Goal: Task Accomplishment & Management: Use online tool/utility

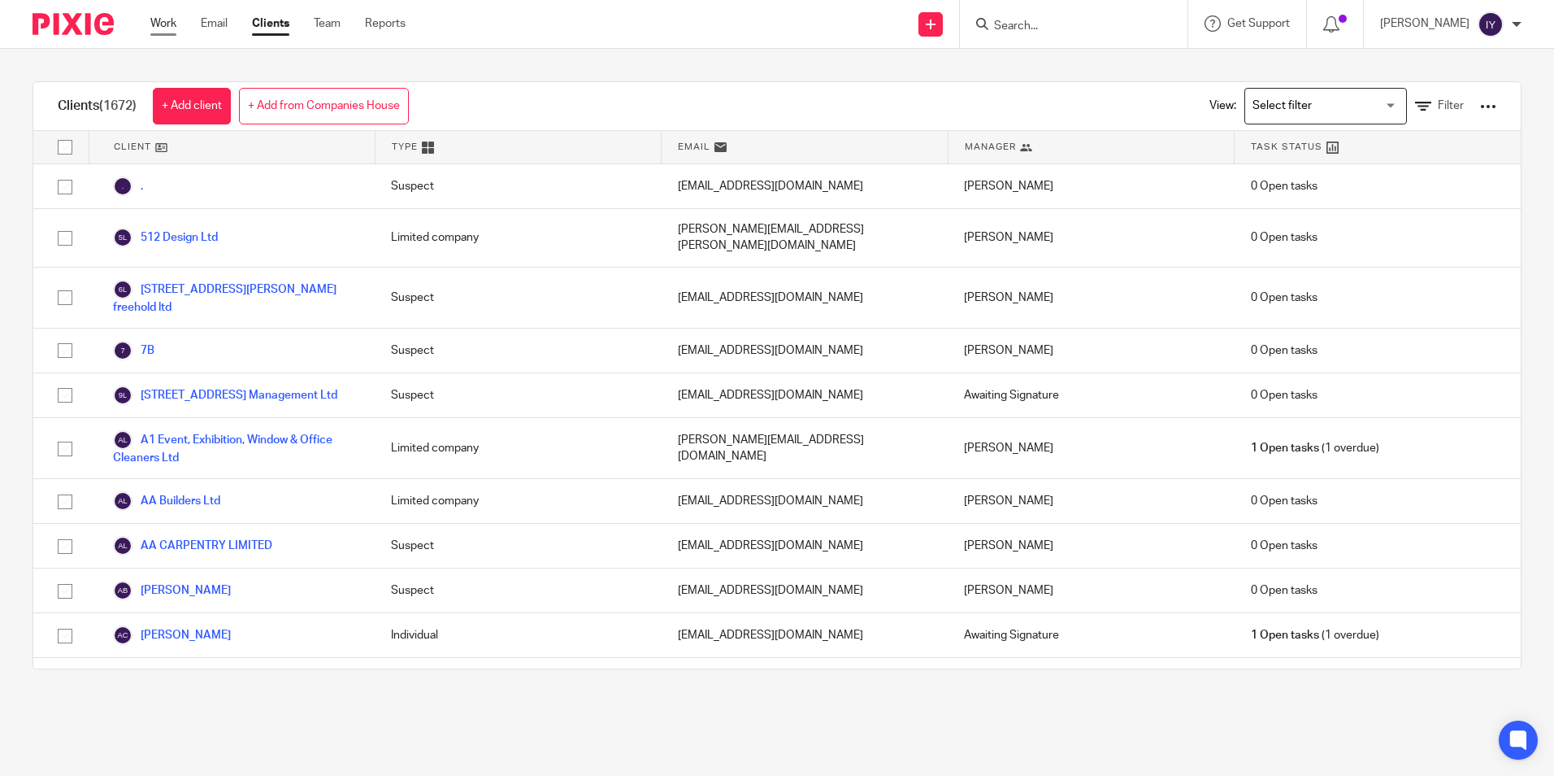
click at [160, 24] on link "Work" at bounding box center [163, 23] width 26 height 16
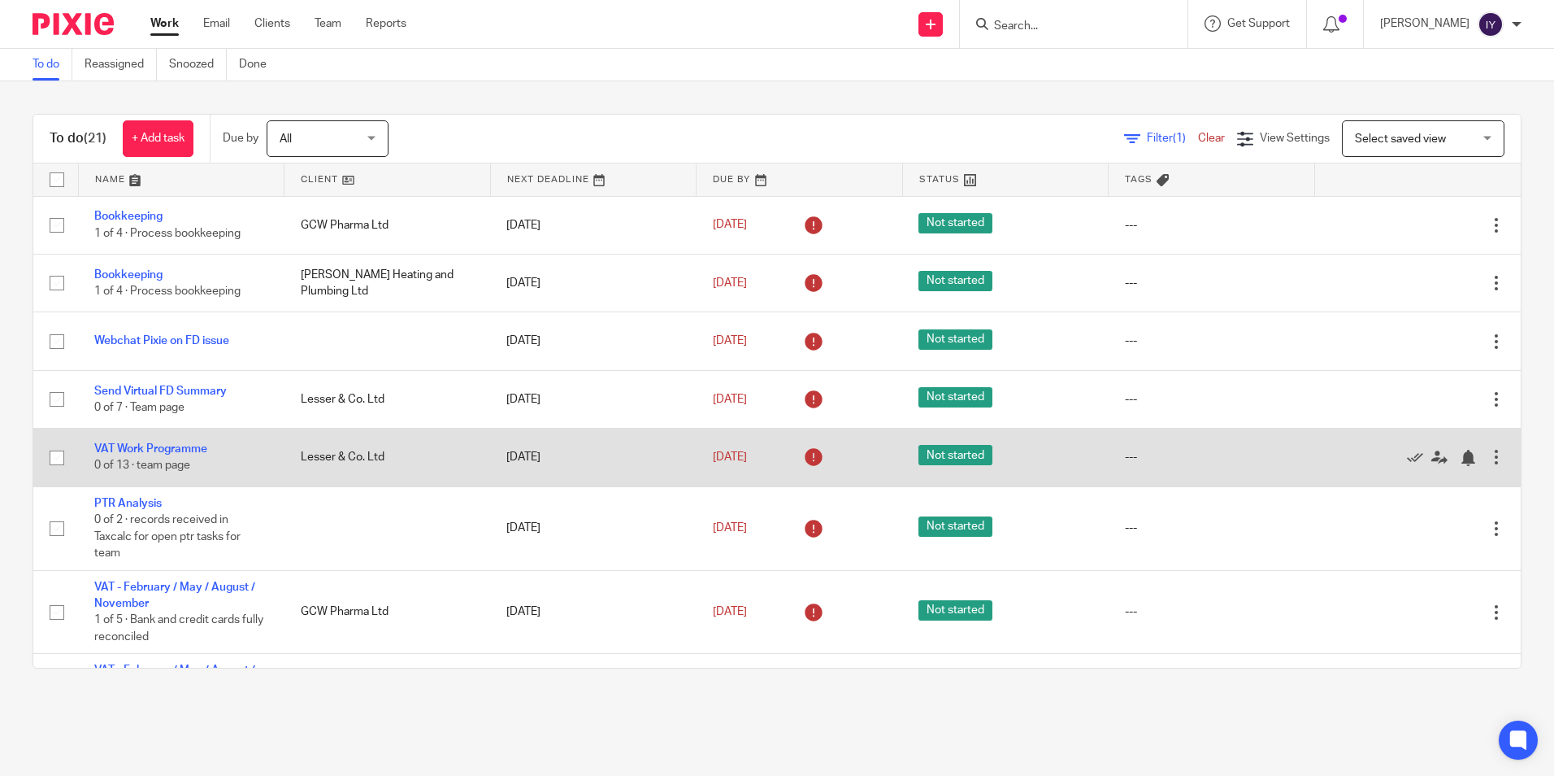
click at [1488, 454] on div at bounding box center [1496, 457] width 16 height 16
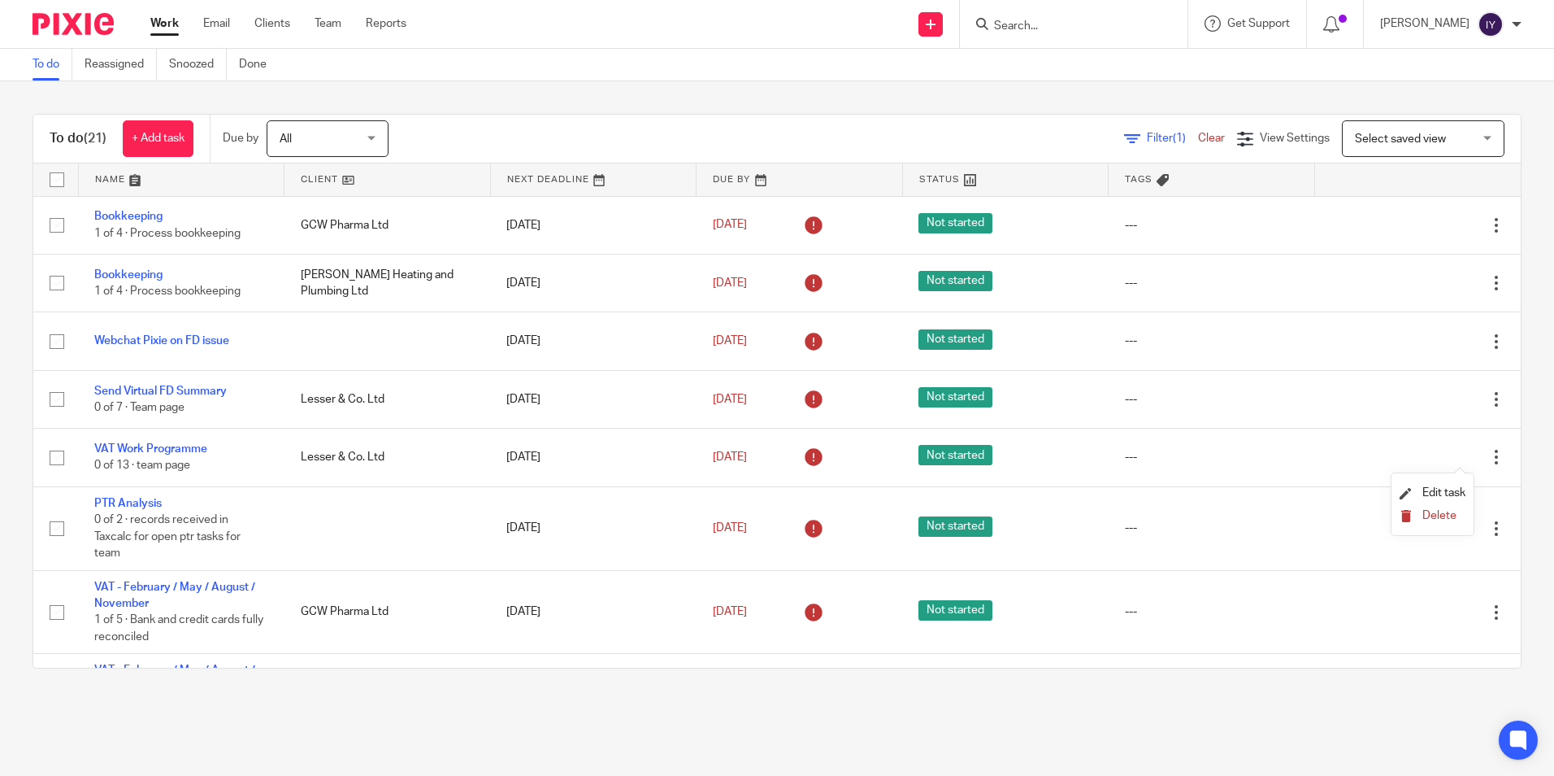
click at [1432, 511] on span "Delete" at bounding box center [1440, 515] width 34 height 11
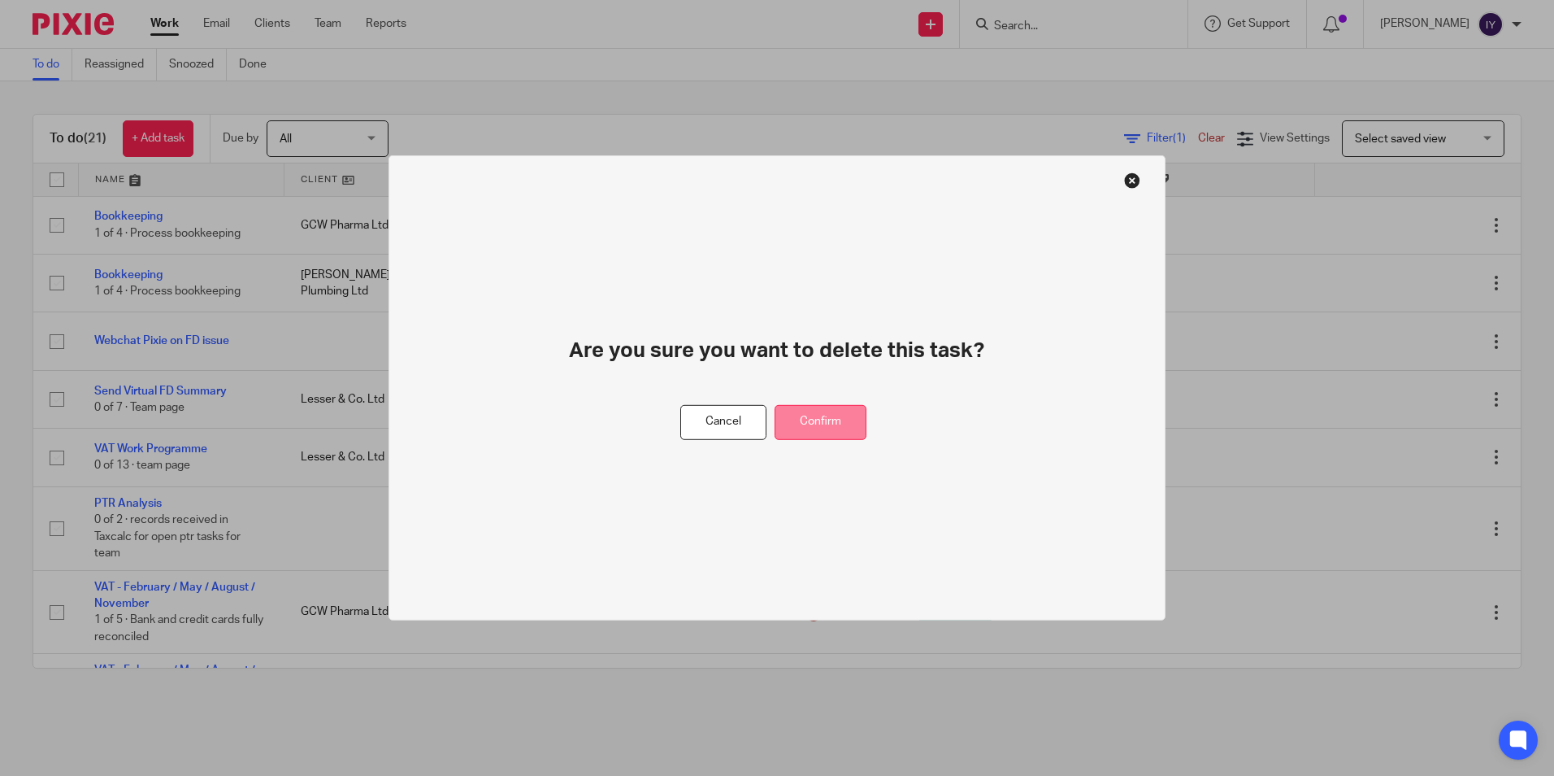
click at [817, 435] on button "Confirm" at bounding box center [821, 422] width 92 height 35
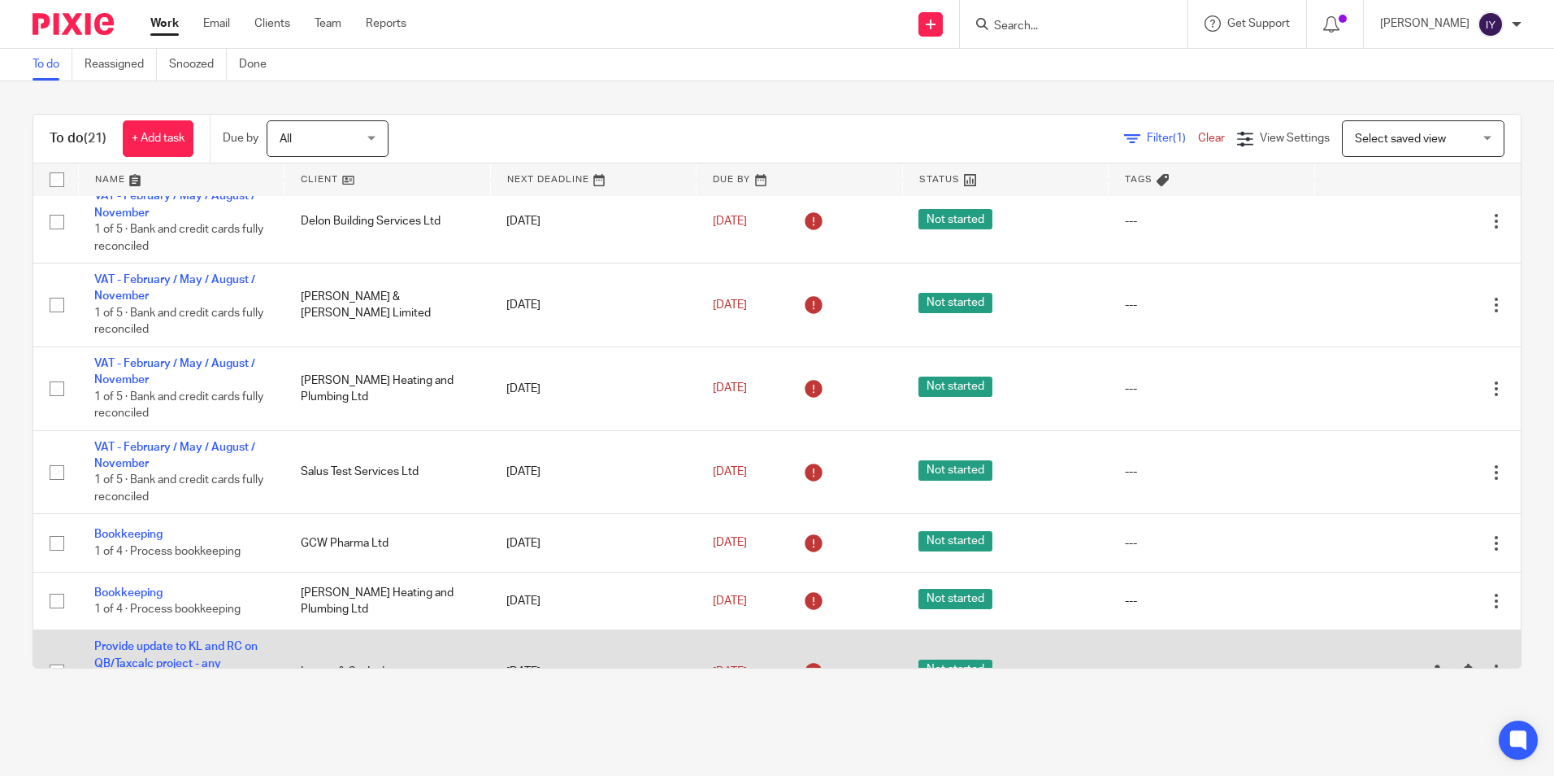
scroll to position [945, 0]
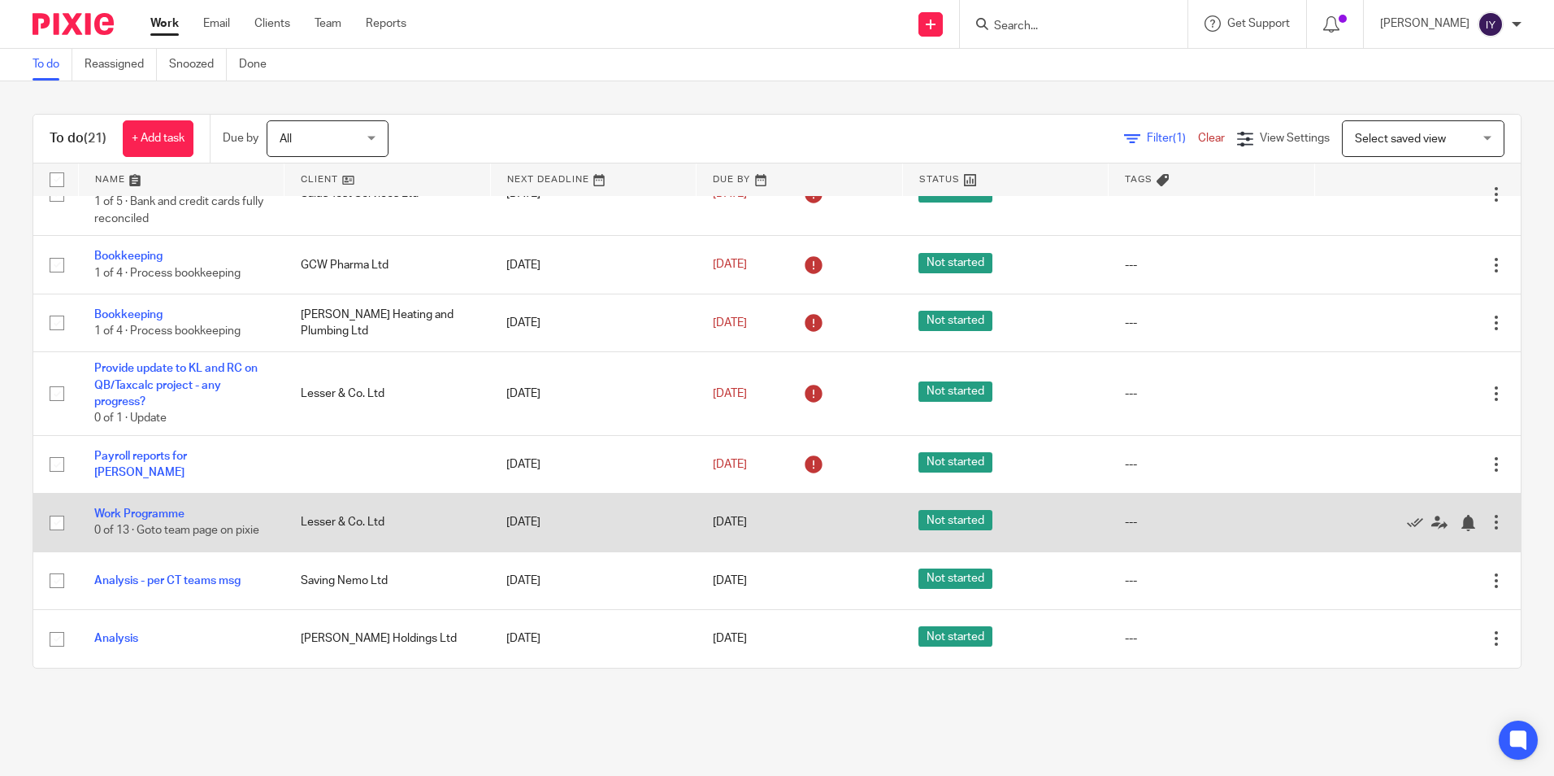
click at [1488, 524] on div at bounding box center [1496, 522] width 16 height 16
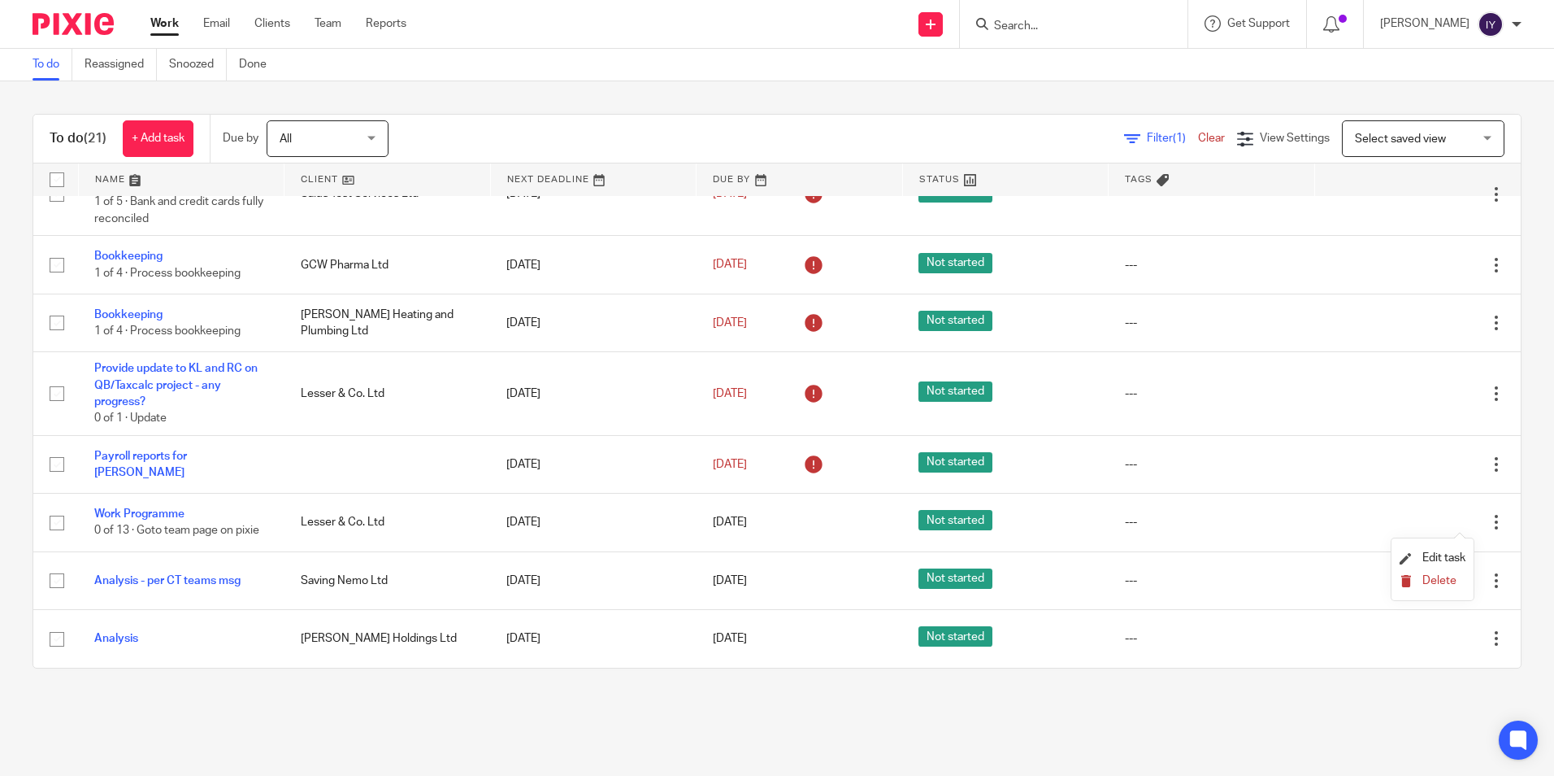
click at [1447, 576] on span "Delete" at bounding box center [1440, 580] width 34 height 11
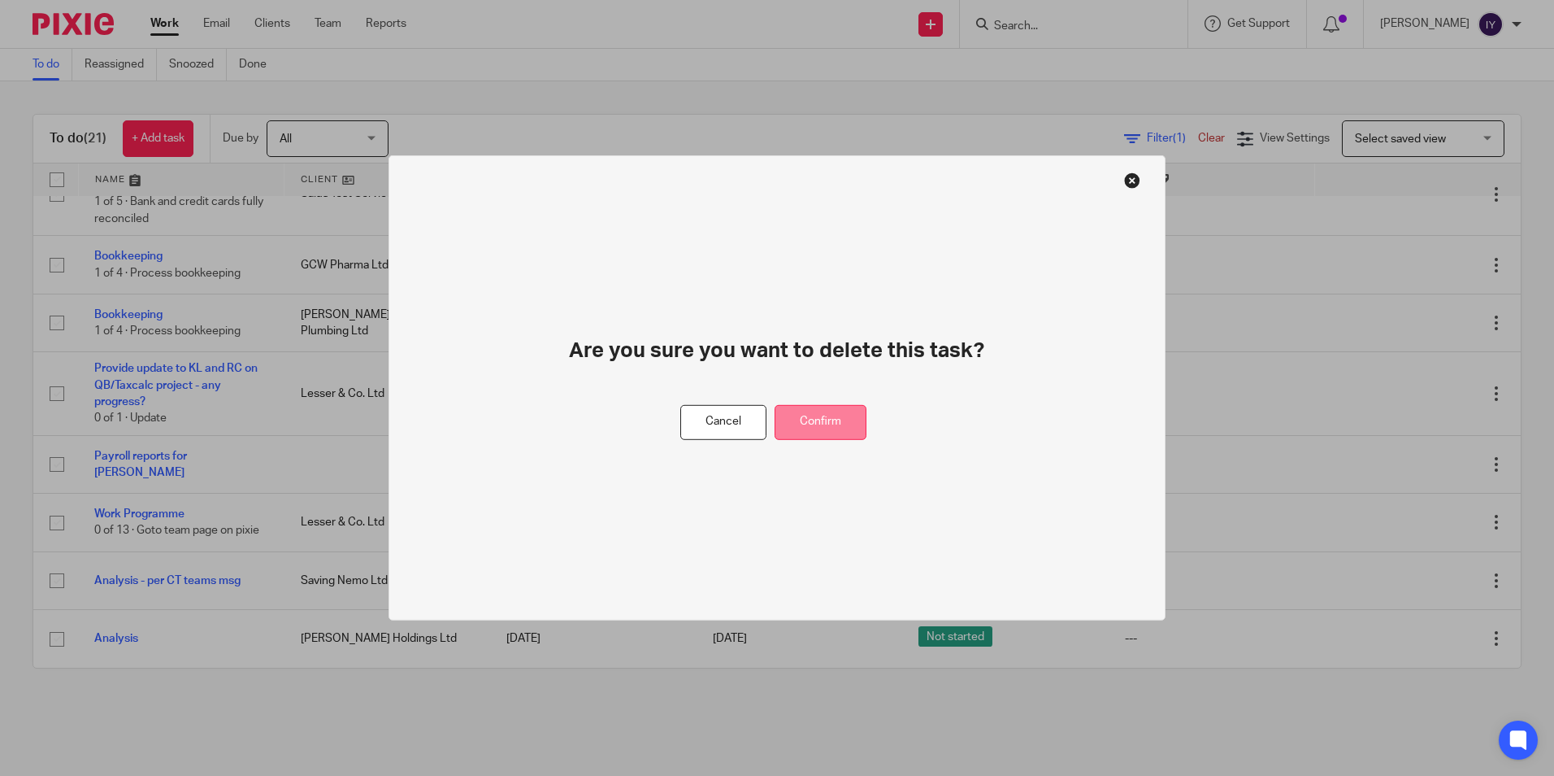
click at [843, 419] on button "Confirm" at bounding box center [821, 422] width 92 height 35
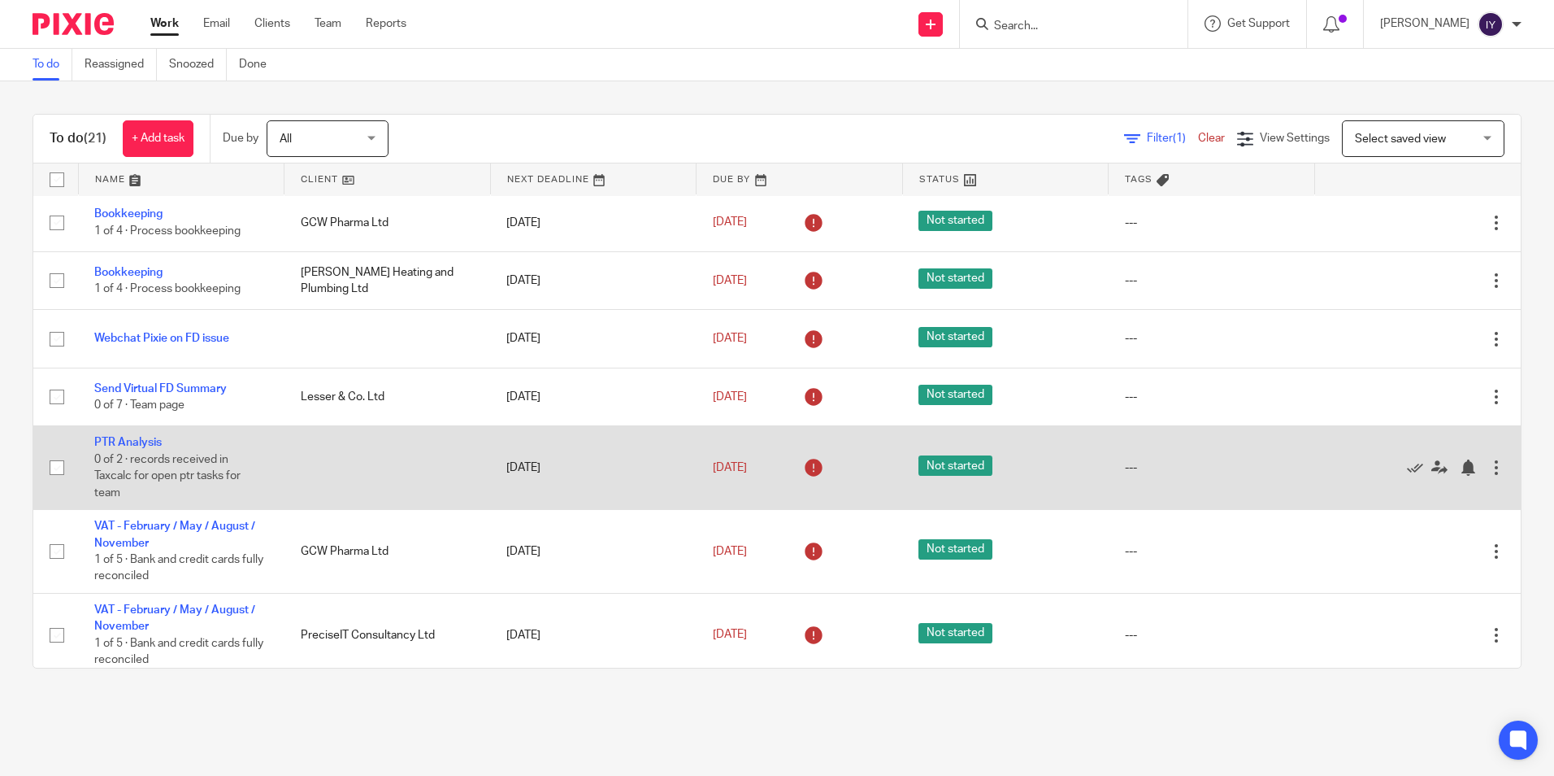
scroll to position [0, 0]
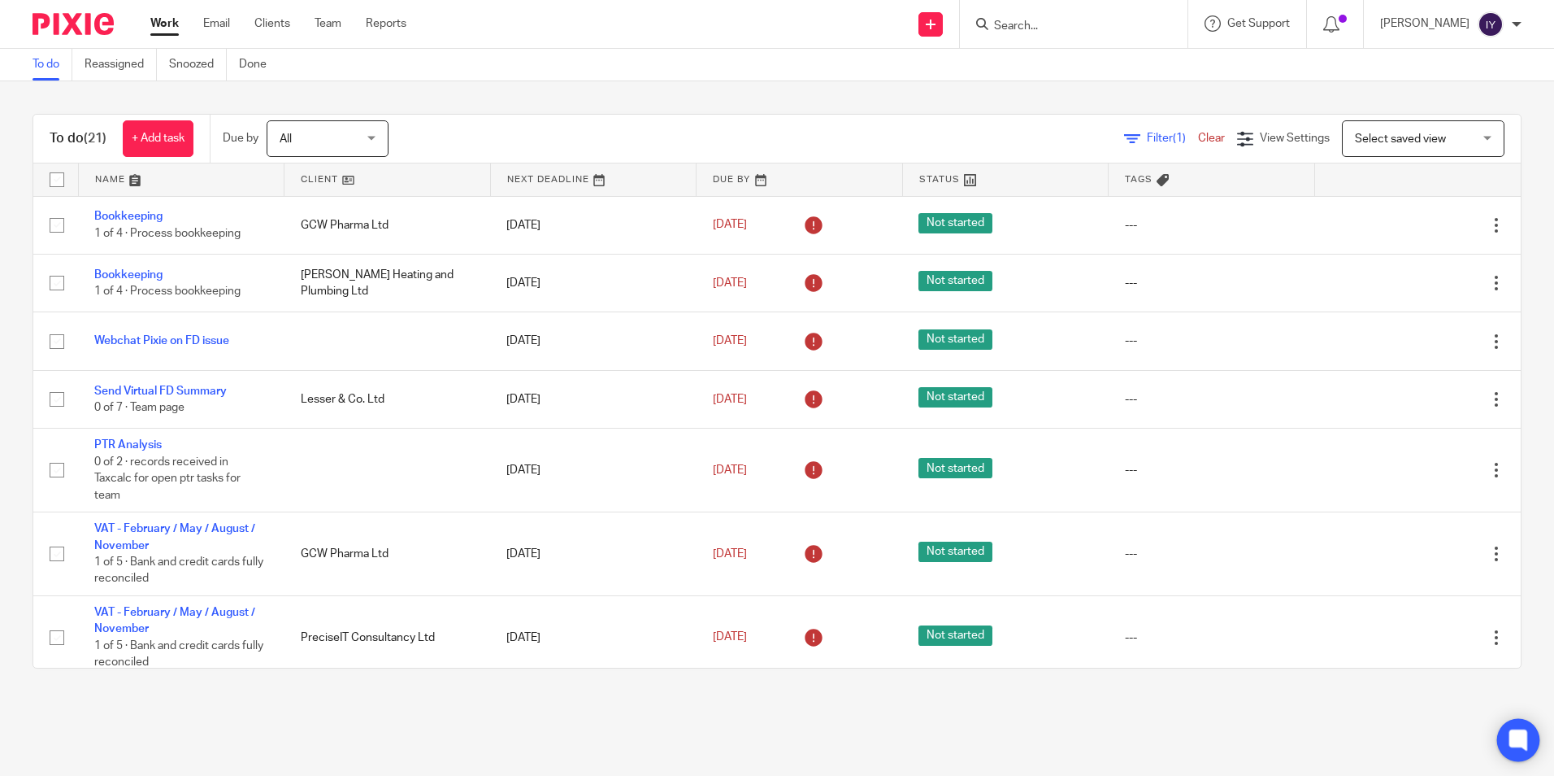
click at [1523, 730] on icon at bounding box center [1519, 739] width 18 height 21
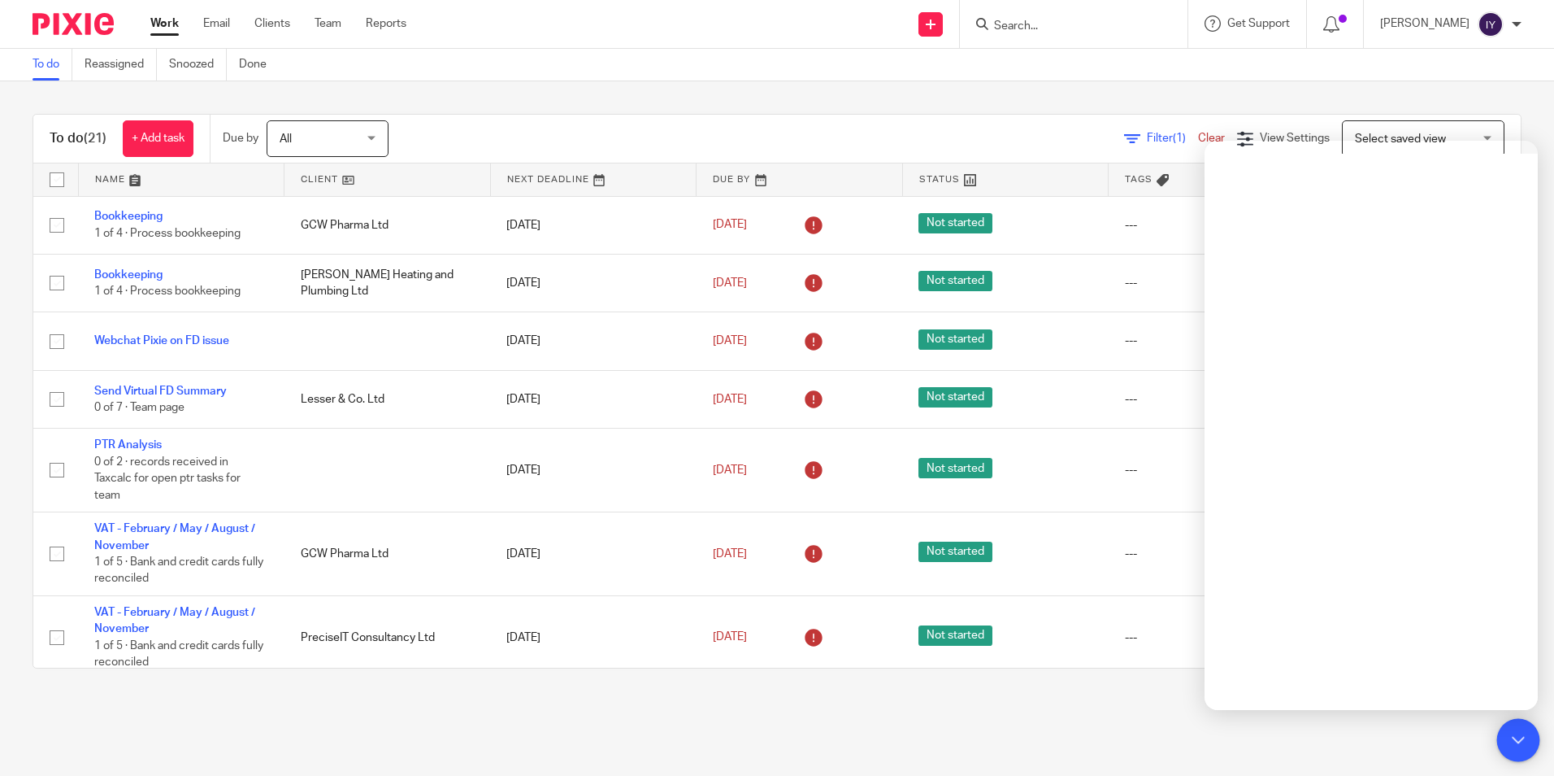
click at [1523, 730] on icon at bounding box center [1519, 739] width 18 height 21
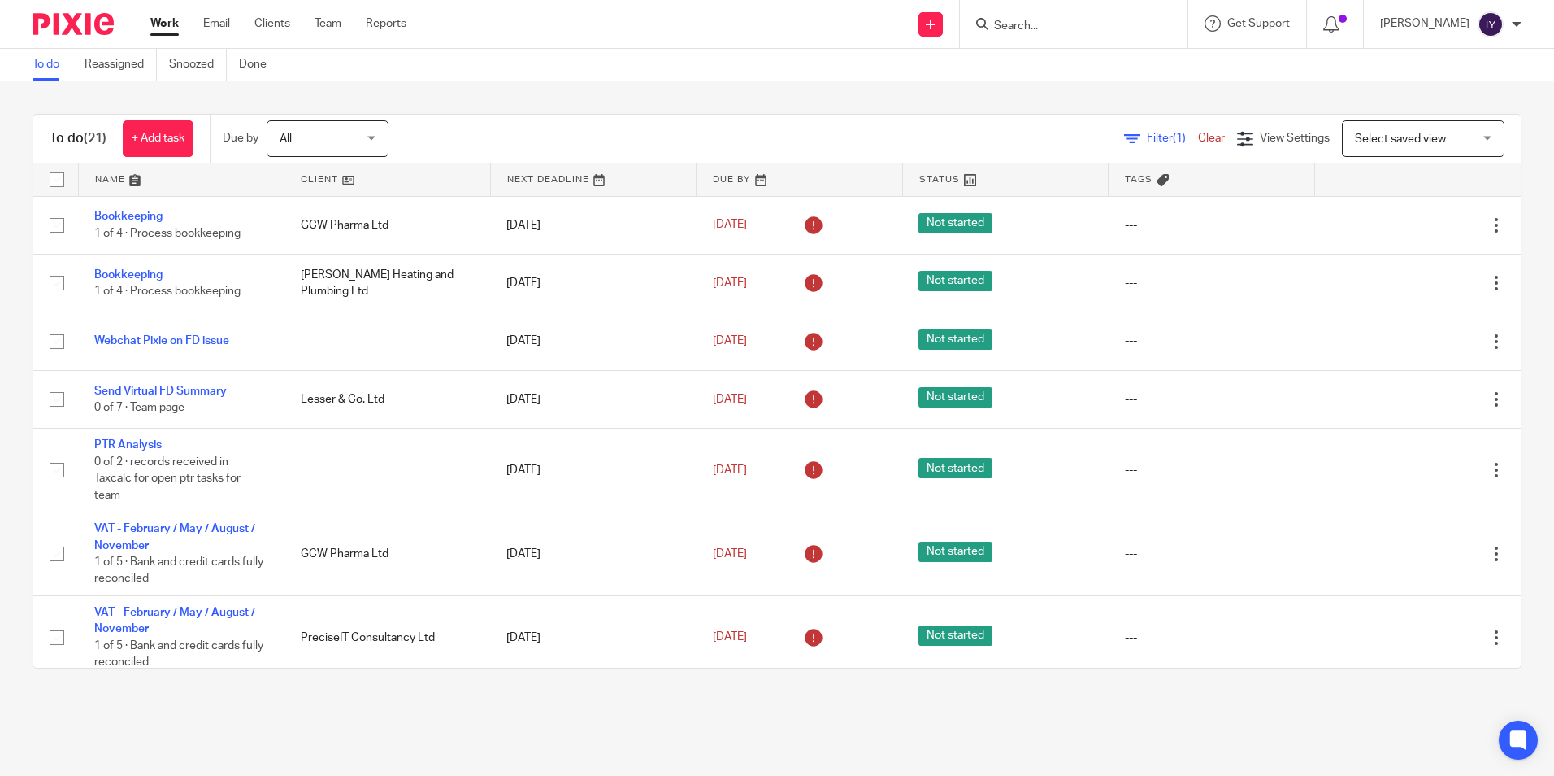
click at [504, 42] on div "Send new email Create task Add client Get Support Contact Support Help Document…" at bounding box center [992, 24] width 1123 height 48
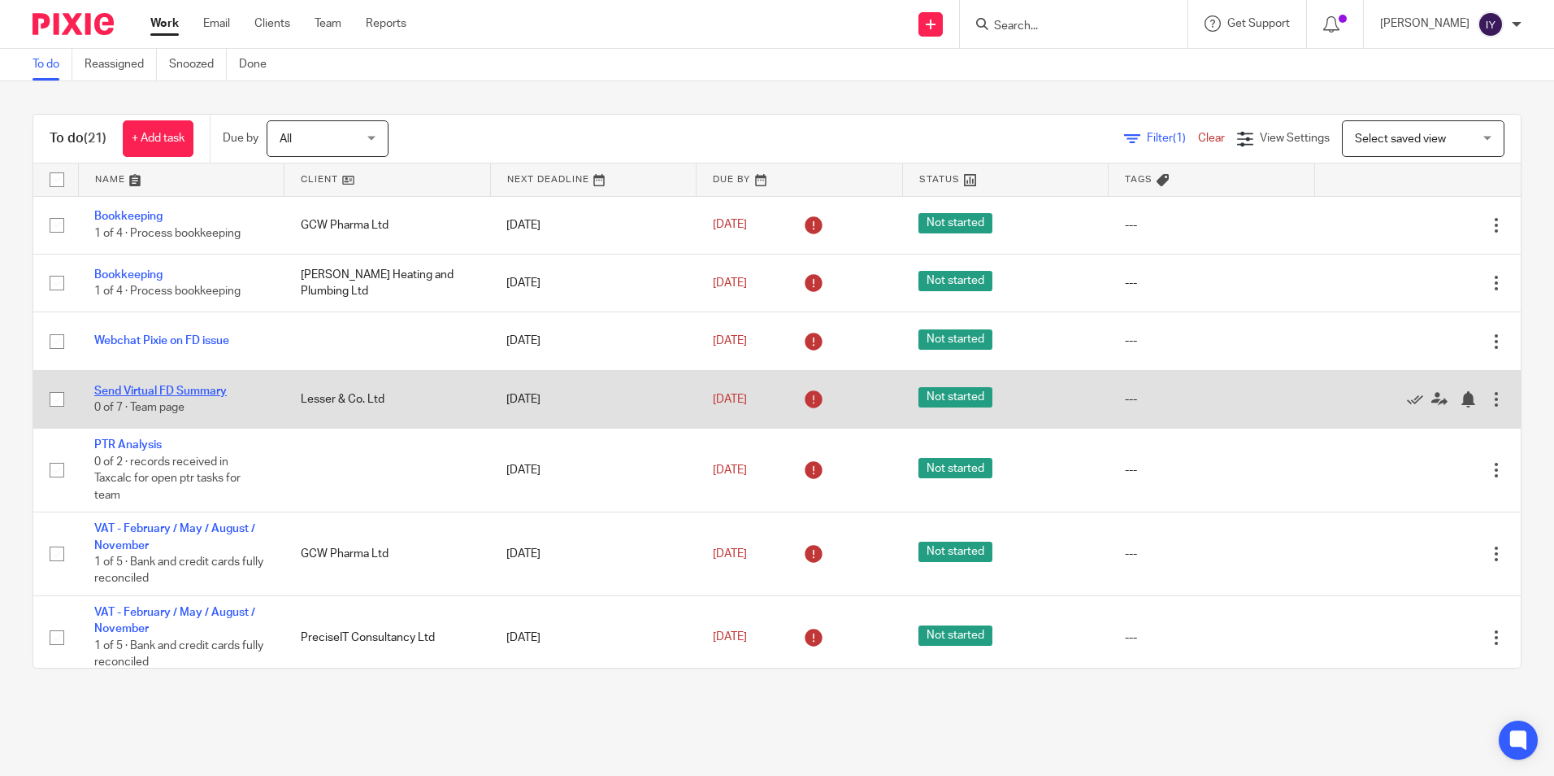
click at [178, 391] on link "Send Virtual FD Summary" at bounding box center [160, 390] width 133 height 11
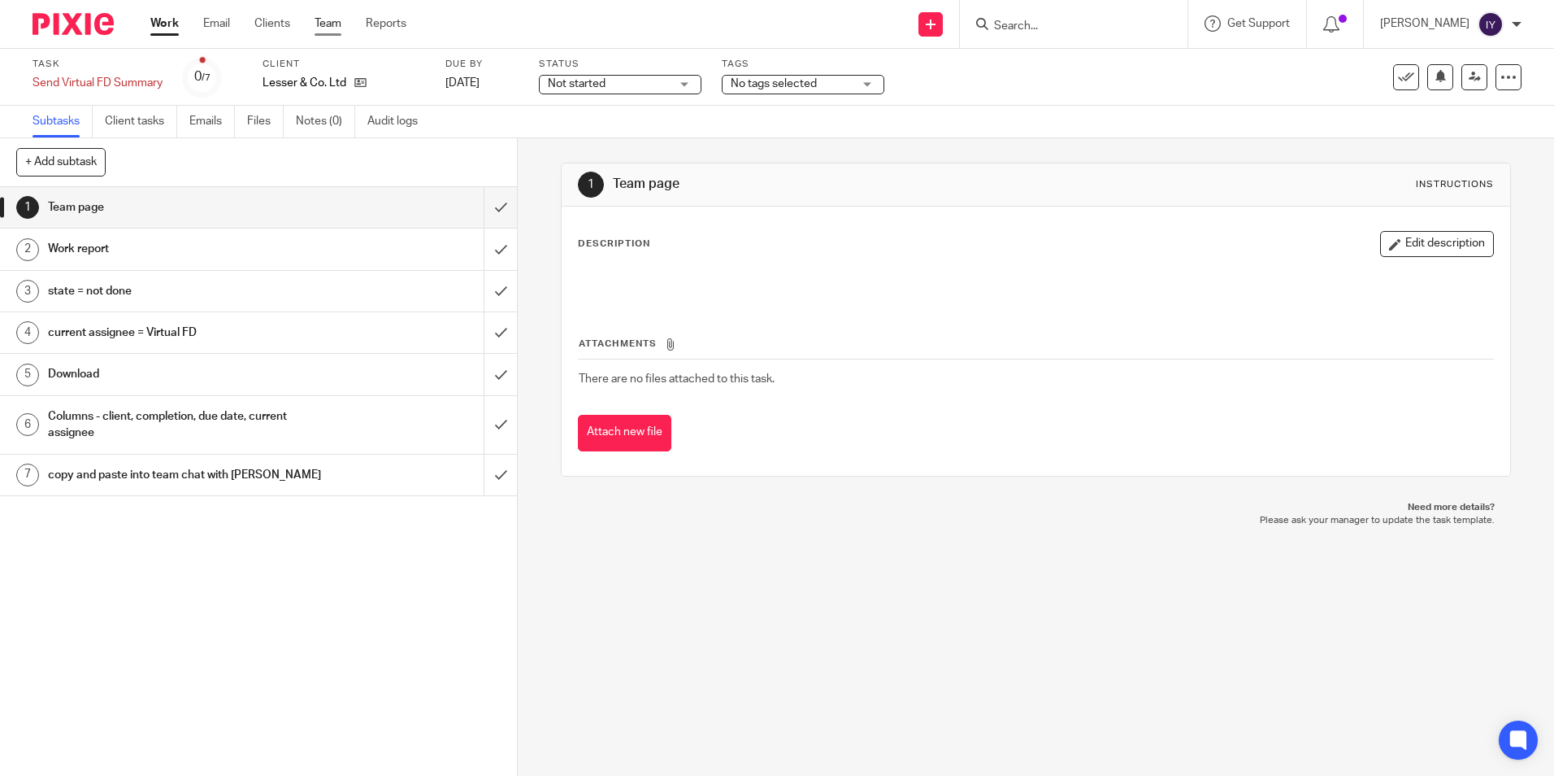
click at [328, 19] on link "Team" at bounding box center [328, 23] width 27 height 16
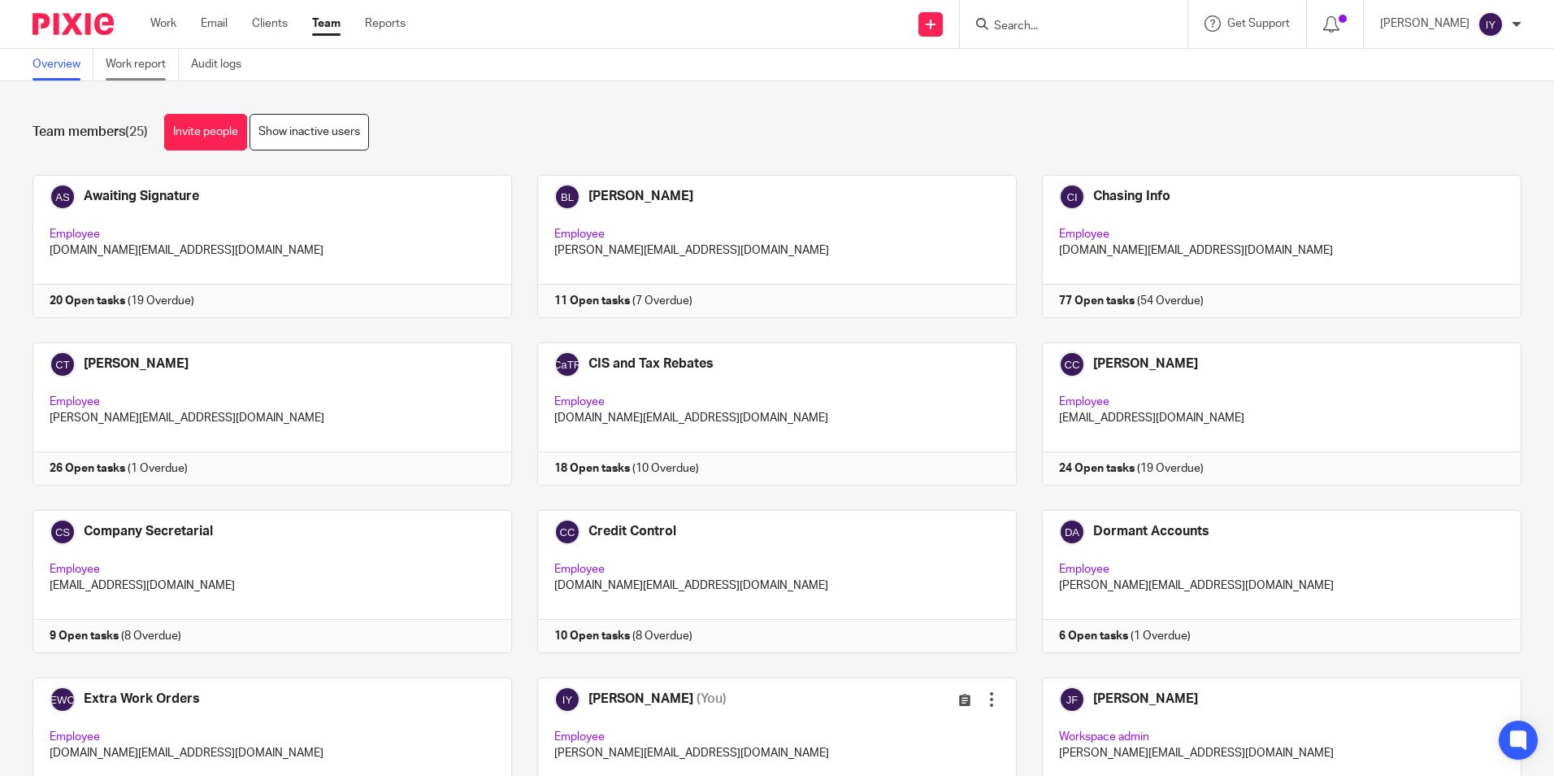
click at [152, 72] on link "Work report" at bounding box center [142, 65] width 73 height 32
click at [165, 28] on link "Work" at bounding box center [163, 23] width 26 height 16
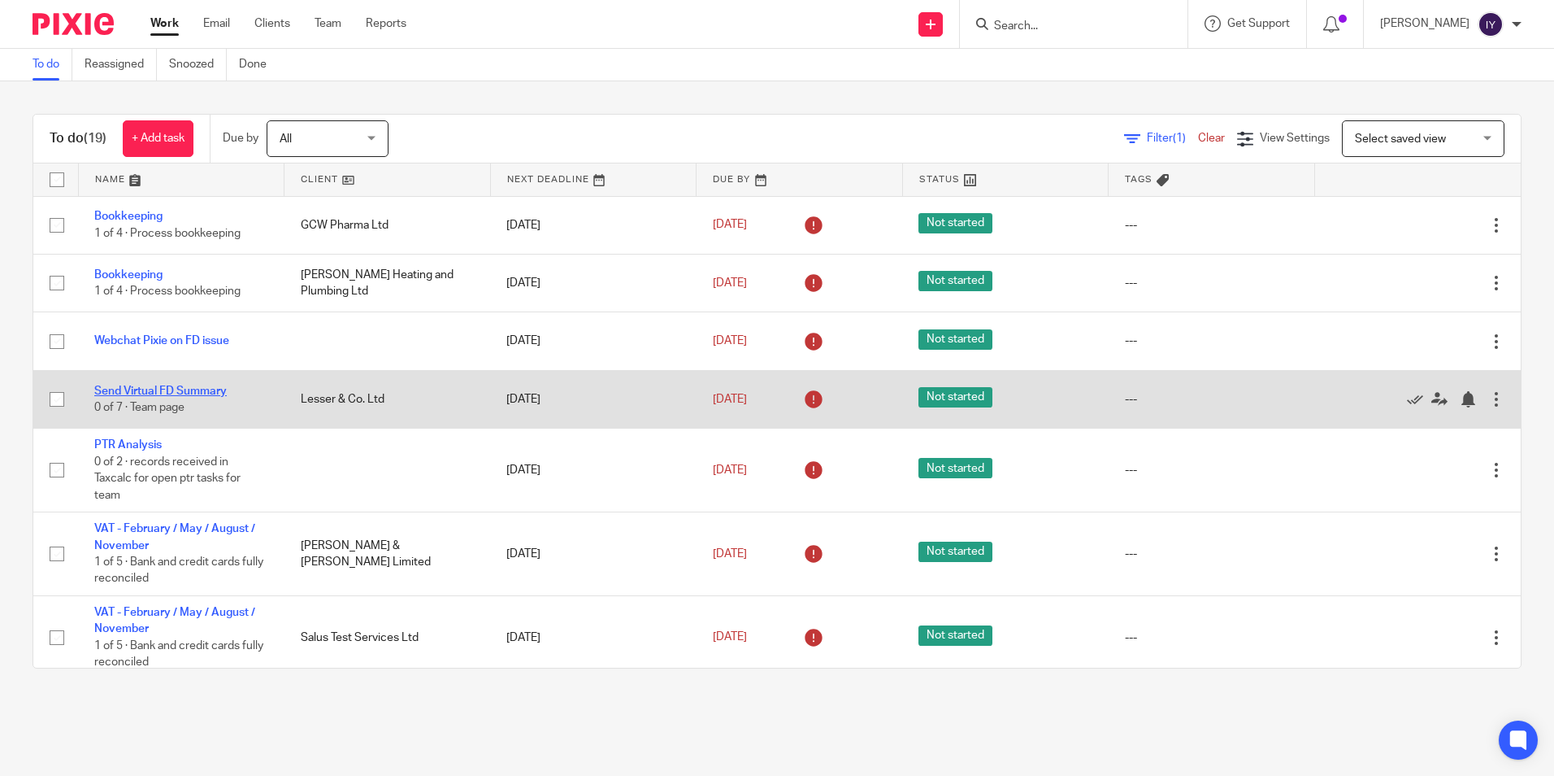
click at [180, 388] on link "Send Virtual FD Summary" at bounding box center [160, 390] width 133 height 11
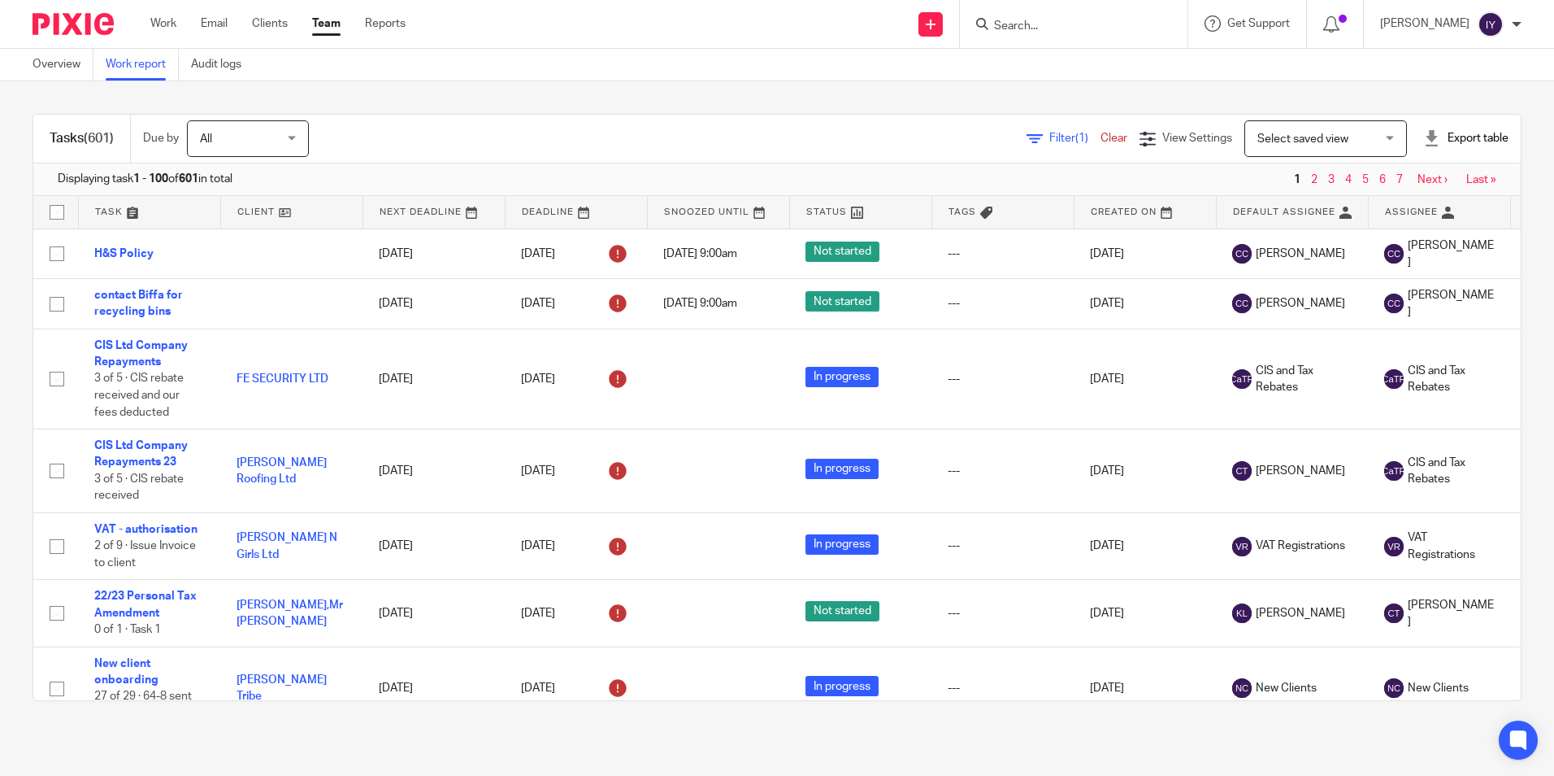
click at [1049, 137] on span "Filter (1)" at bounding box center [1074, 138] width 51 height 11
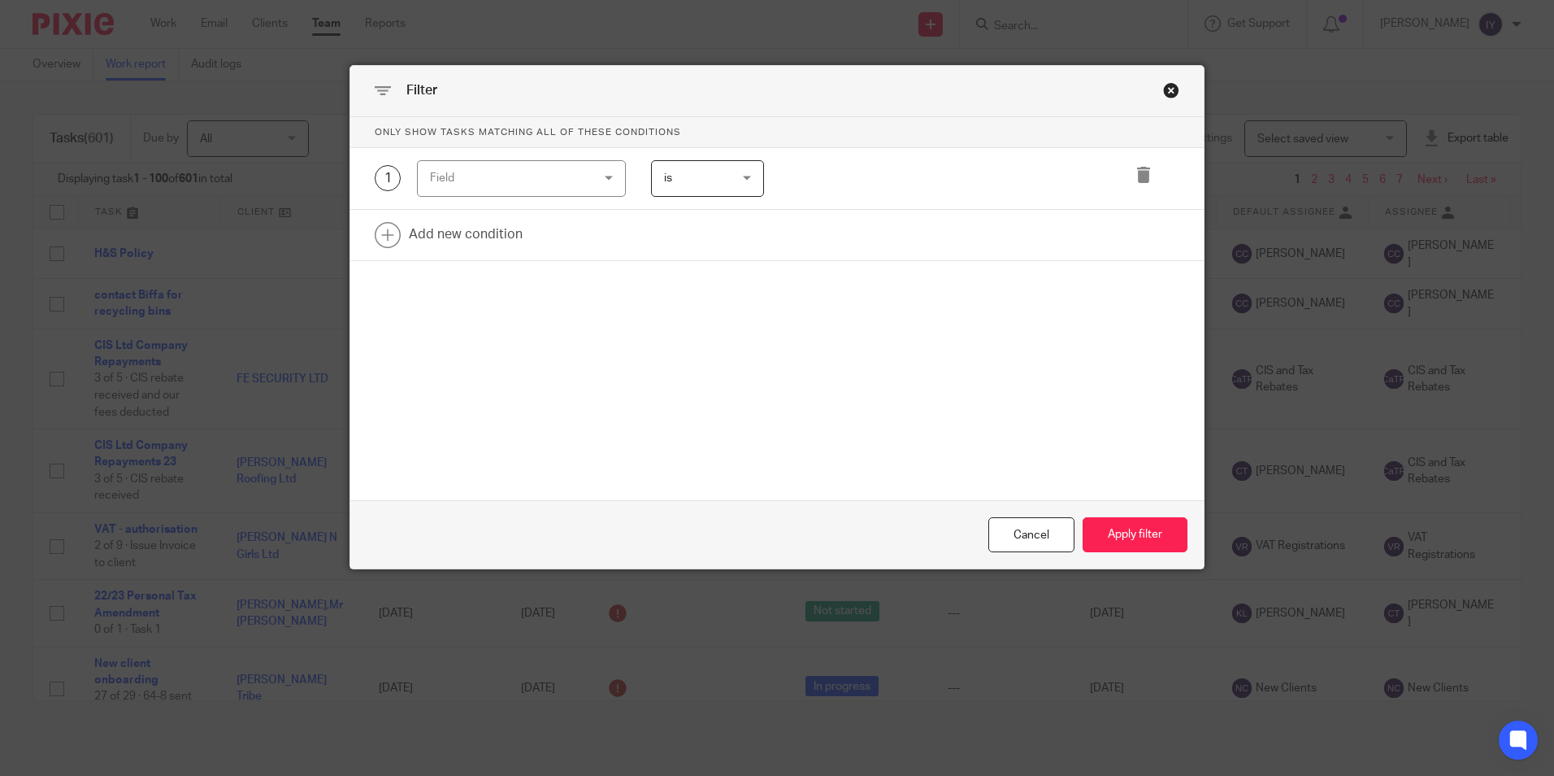
click at [597, 176] on div "Field" at bounding box center [521, 178] width 209 height 37
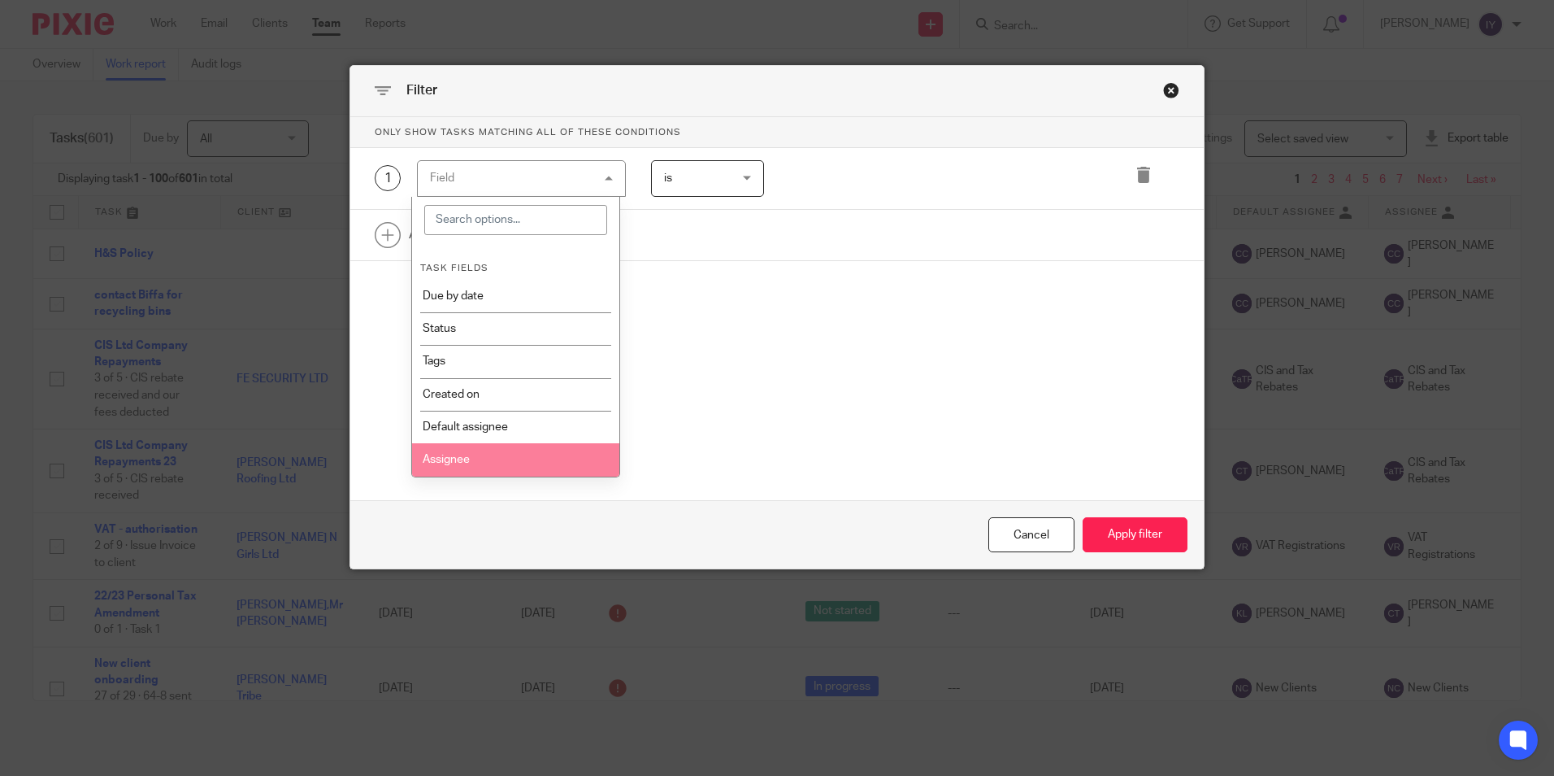
click at [456, 454] on li "Assignee" at bounding box center [515, 459] width 207 height 33
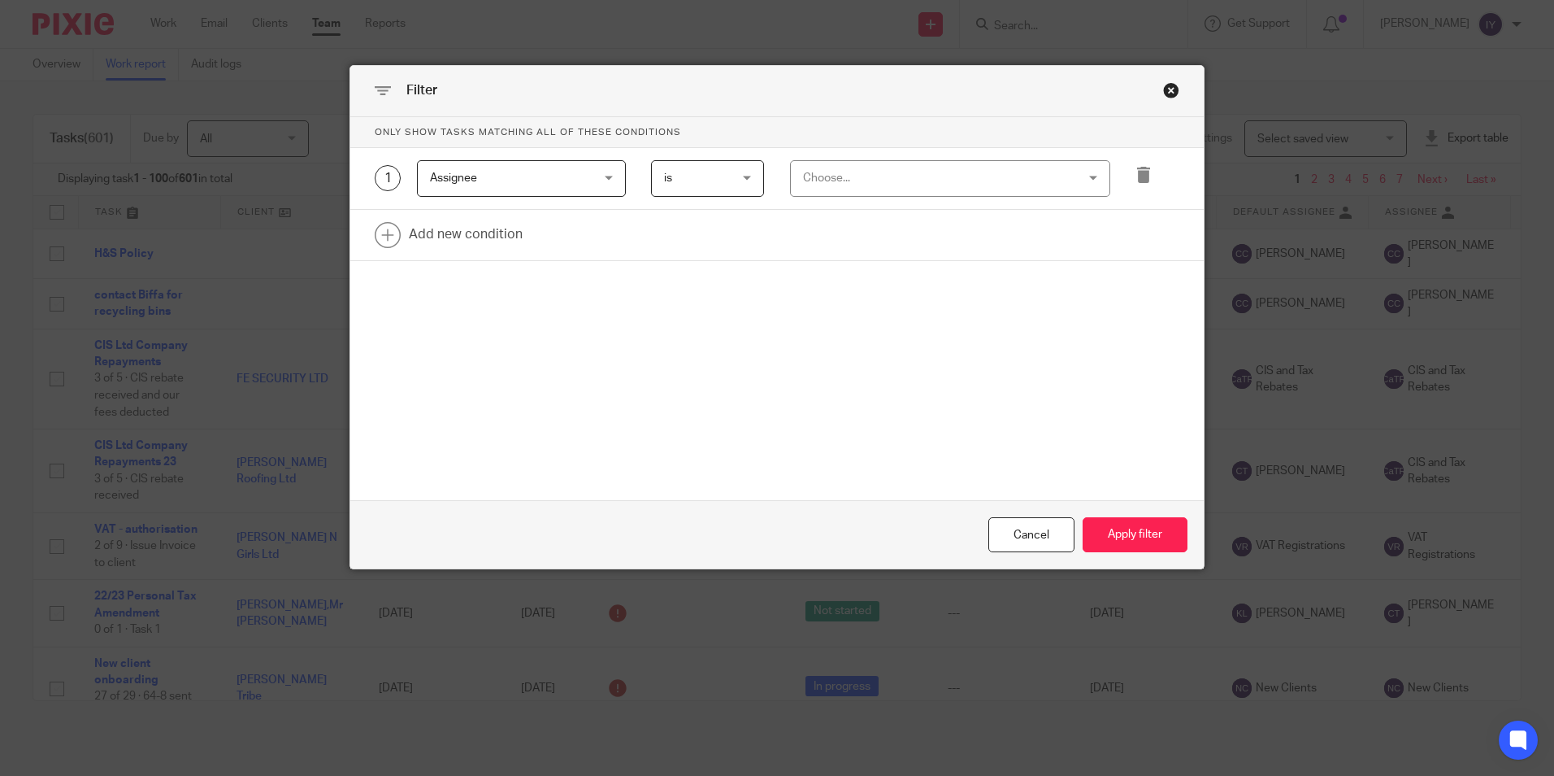
drag, startPoint x: 828, startPoint y: 174, endPoint x: 836, endPoint y: 185, distance: 13.3
click at [829, 174] on div "Choose..." at bounding box center [925, 178] width 245 height 34
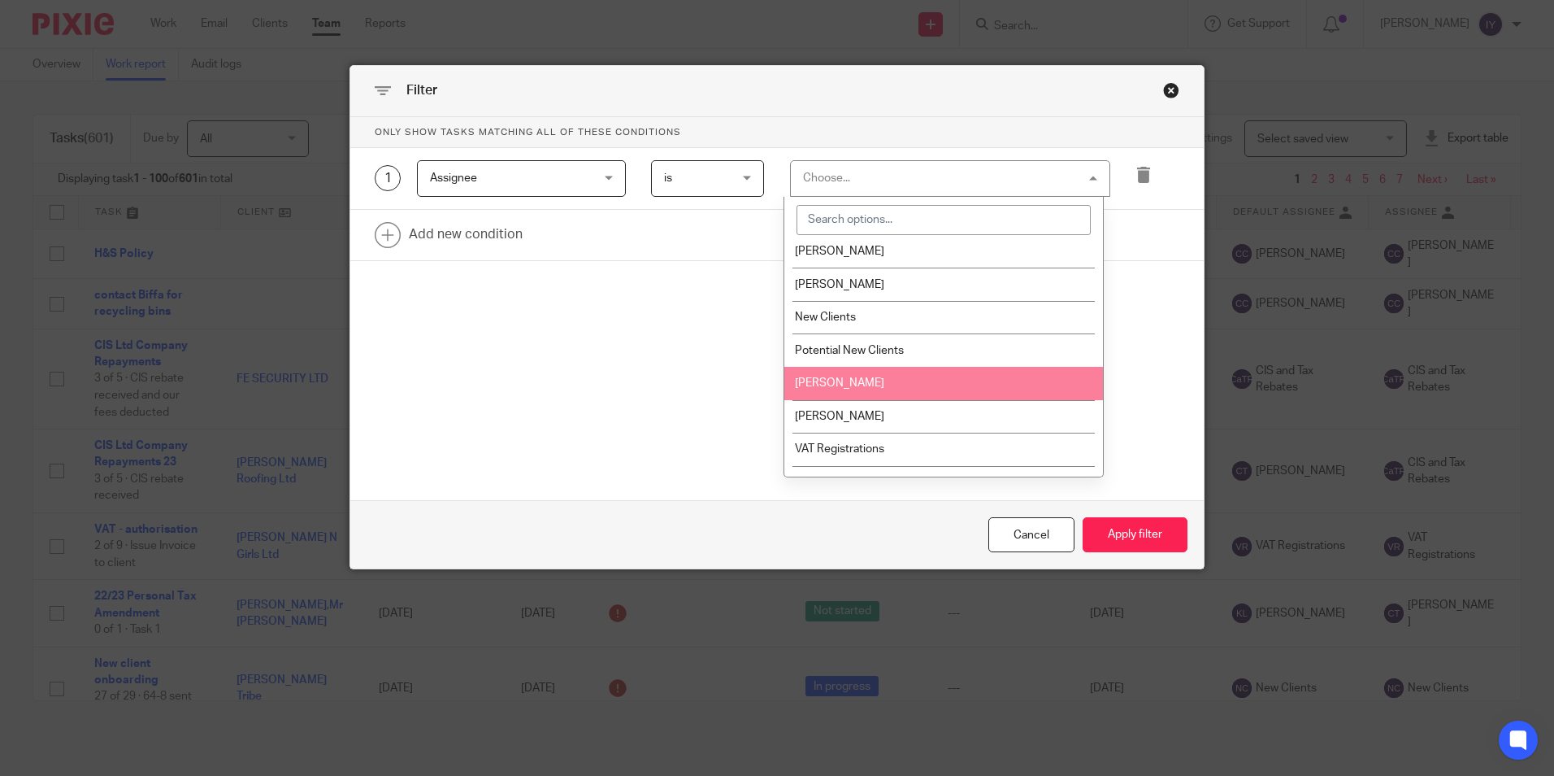
scroll to position [592, 0]
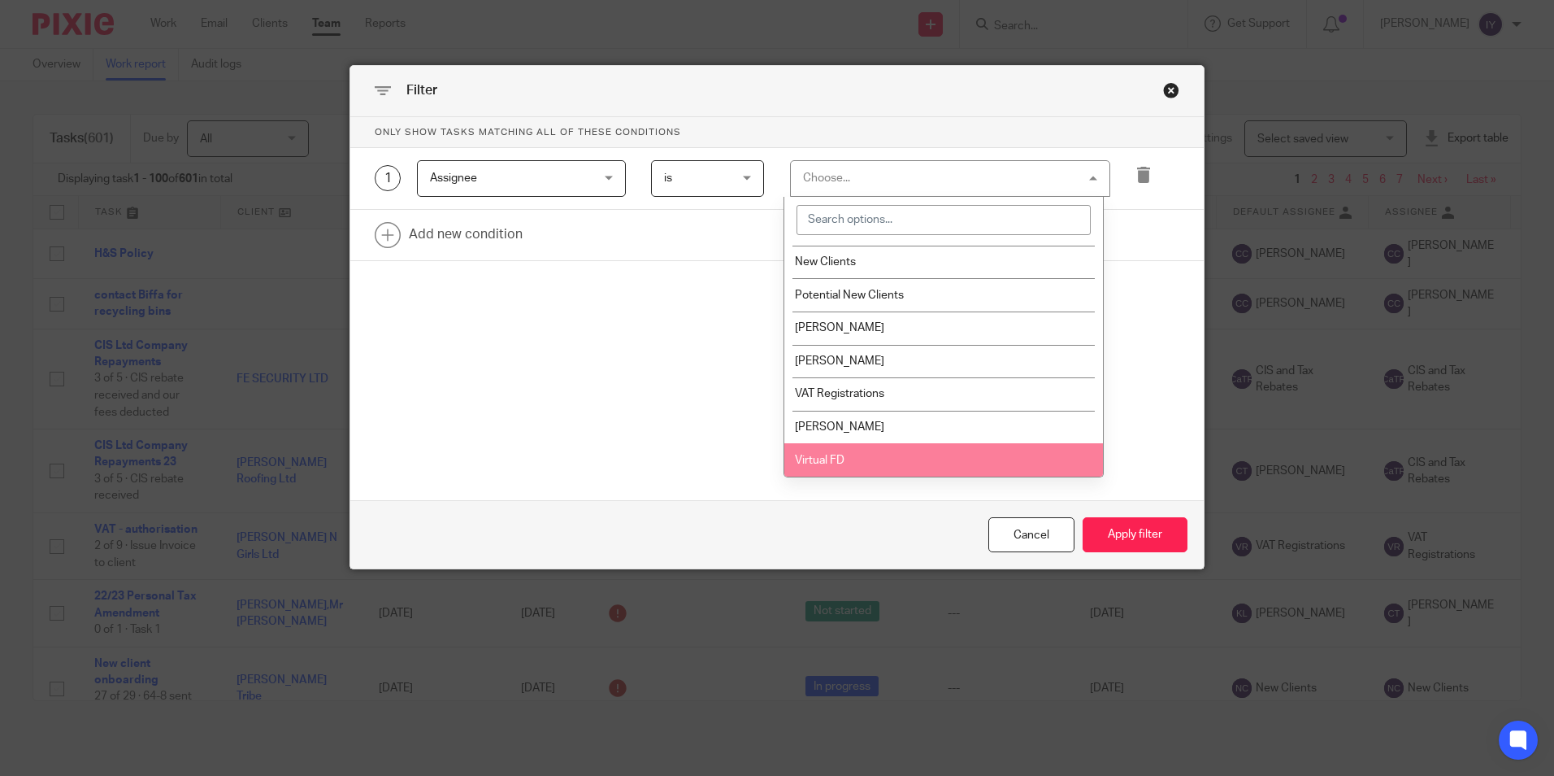
click at [858, 463] on li "Virtual FD" at bounding box center [943, 459] width 319 height 33
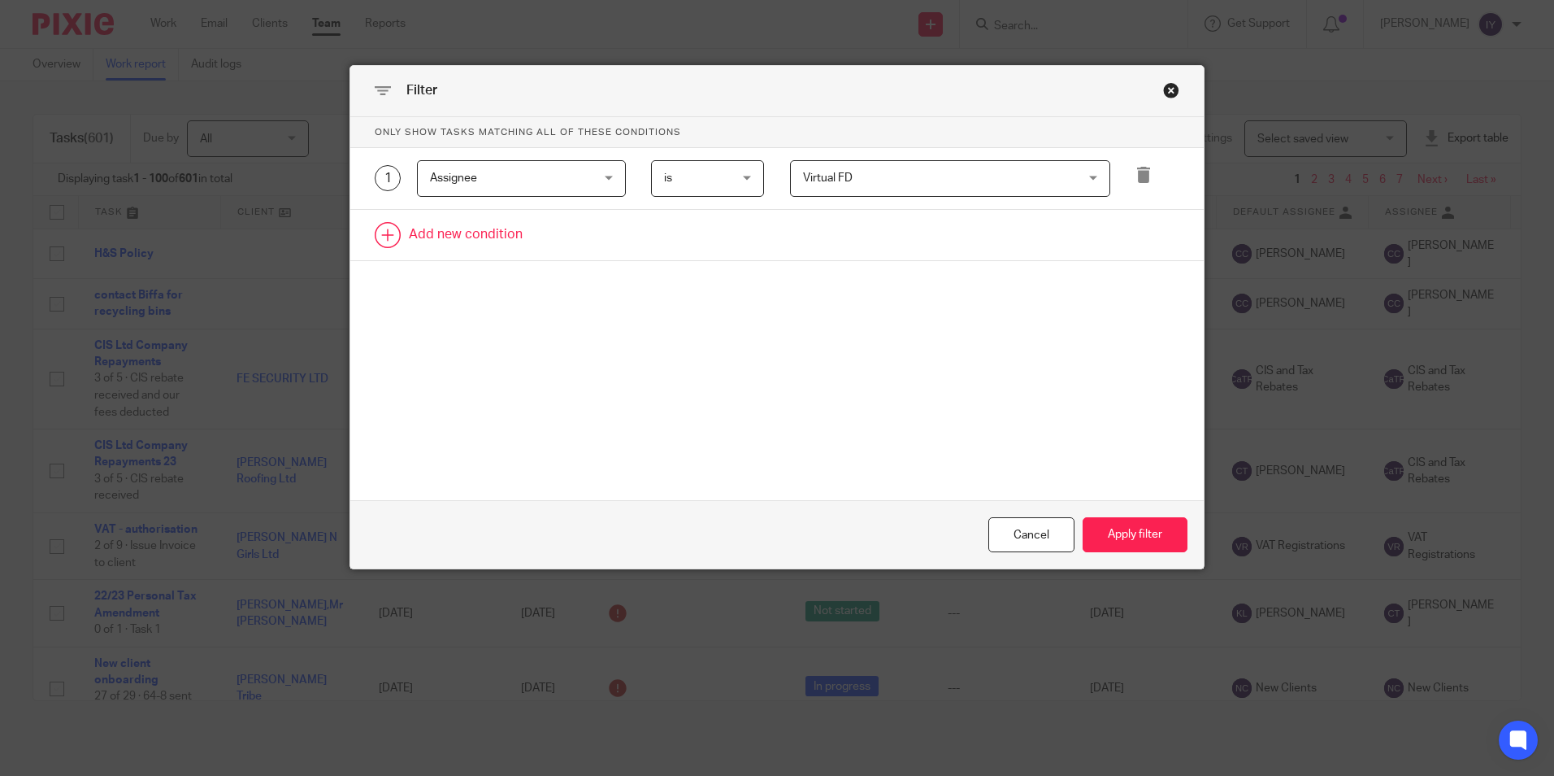
click at [456, 251] on link at bounding box center [777, 235] width 854 height 50
click at [457, 252] on div "Field" at bounding box center [508, 240] width 156 height 34
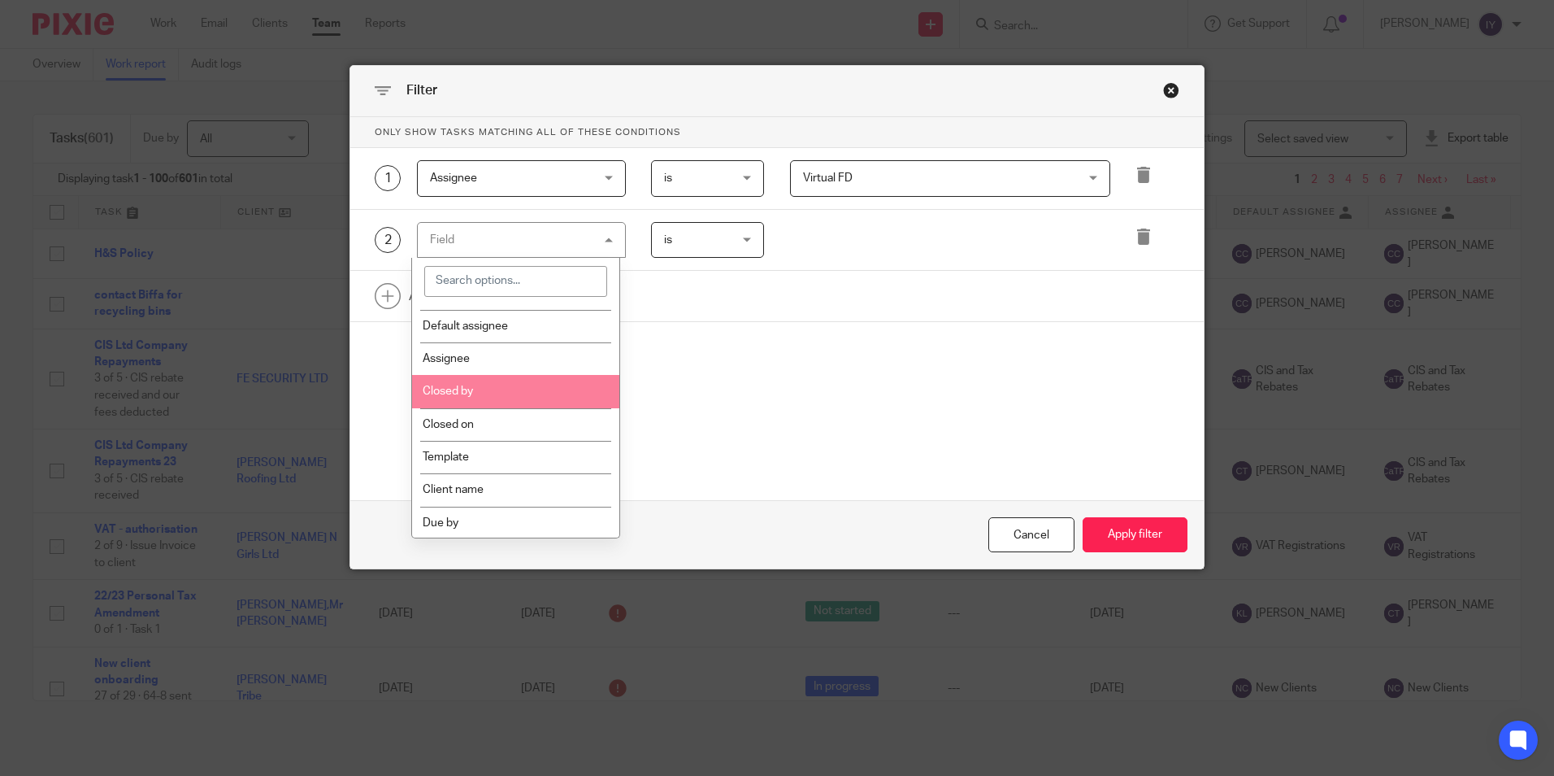
scroll to position [244, 0]
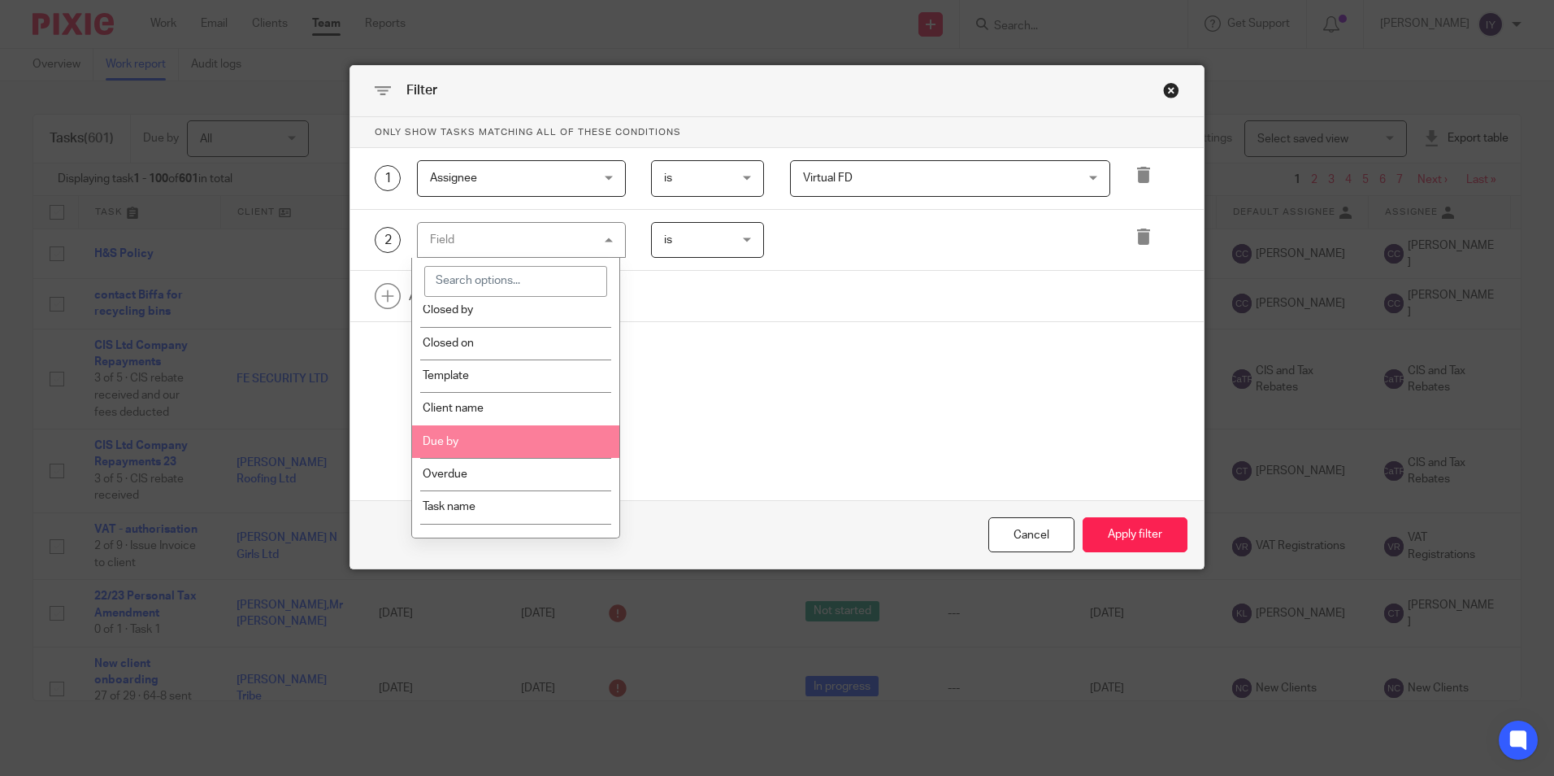
click at [496, 453] on li "Due by" at bounding box center [515, 441] width 207 height 33
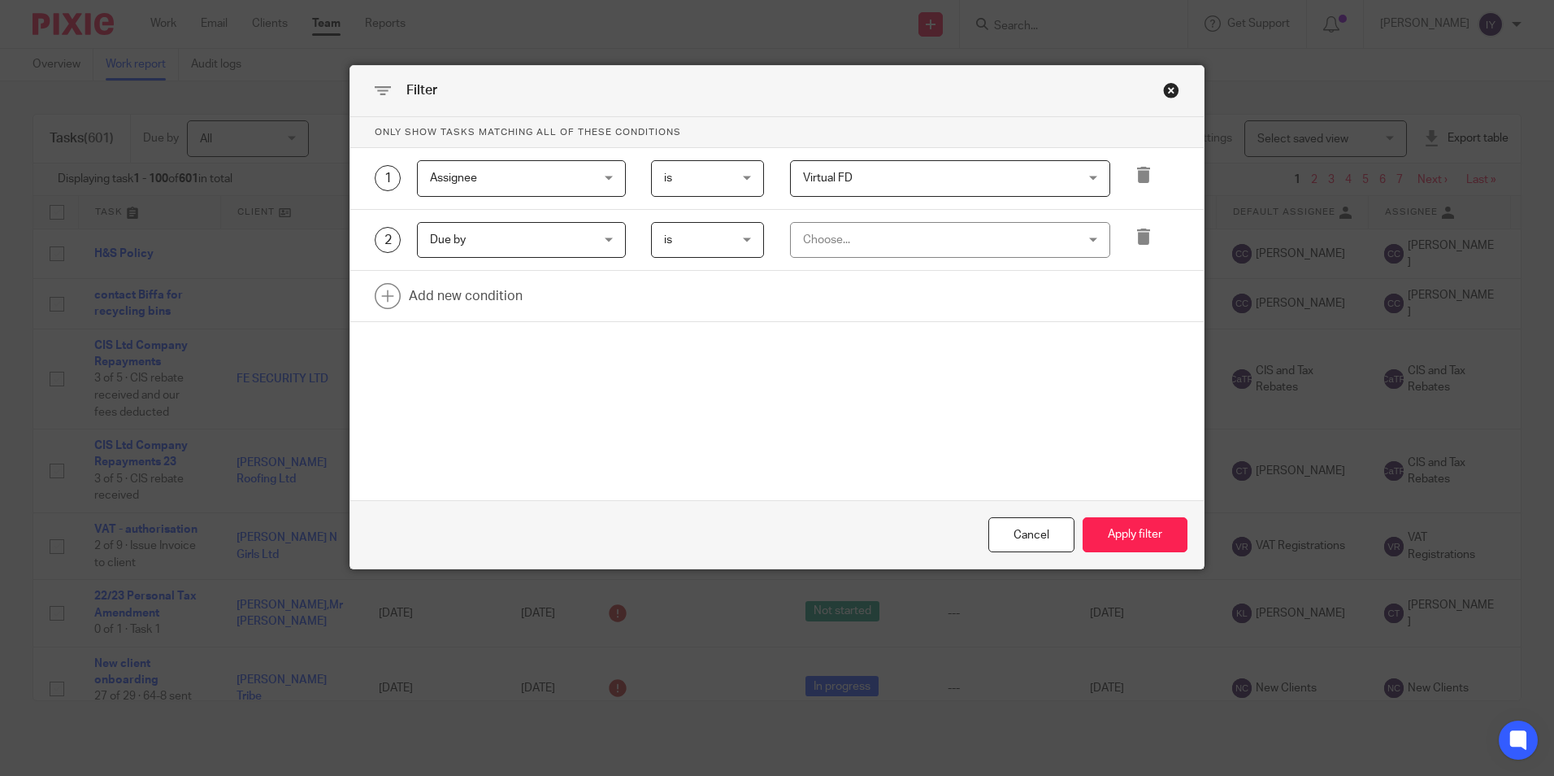
click at [740, 253] on div "is is" at bounding box center [707, 240] width 113 height 37
click at [839, 246] on div "Choose..." at bounding box center [925, 240] width 245 height 34
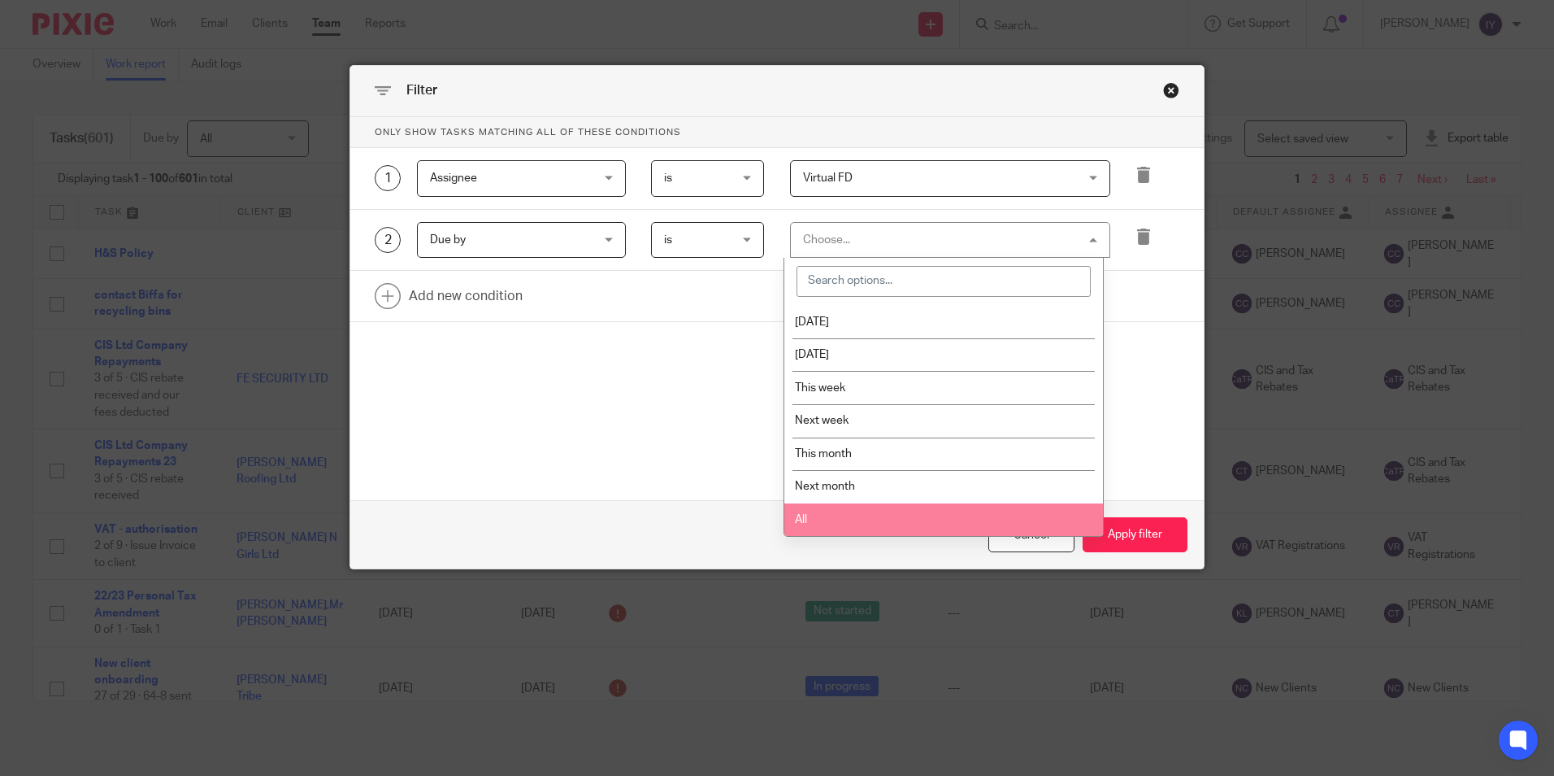
click at [822, 525] on li "All" at bounding box center [943, 519] width 319 height 33
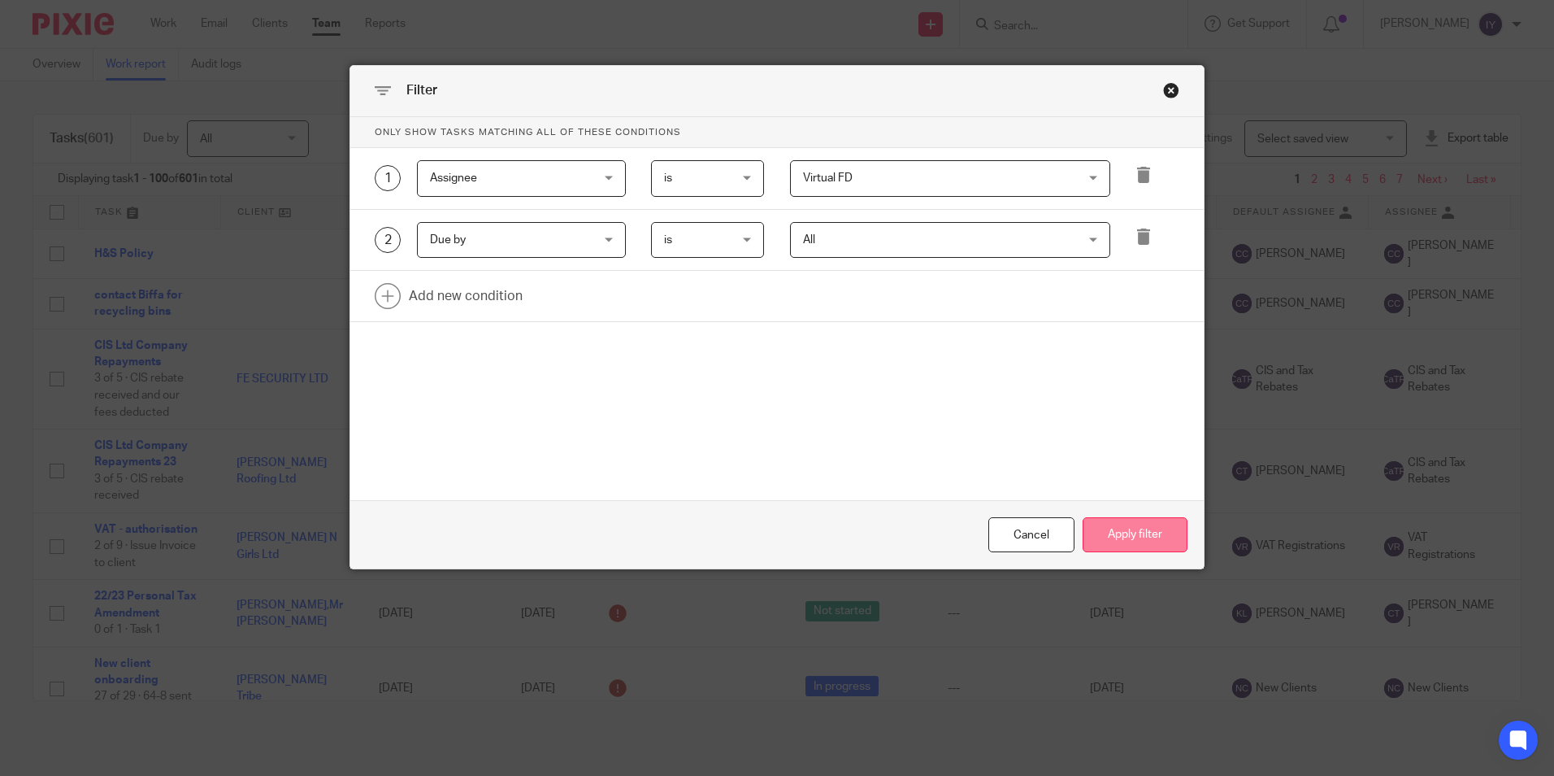
click at [1101, 534] on button "Apply filter" at bounding box center [1135, 534] width 105 height 35
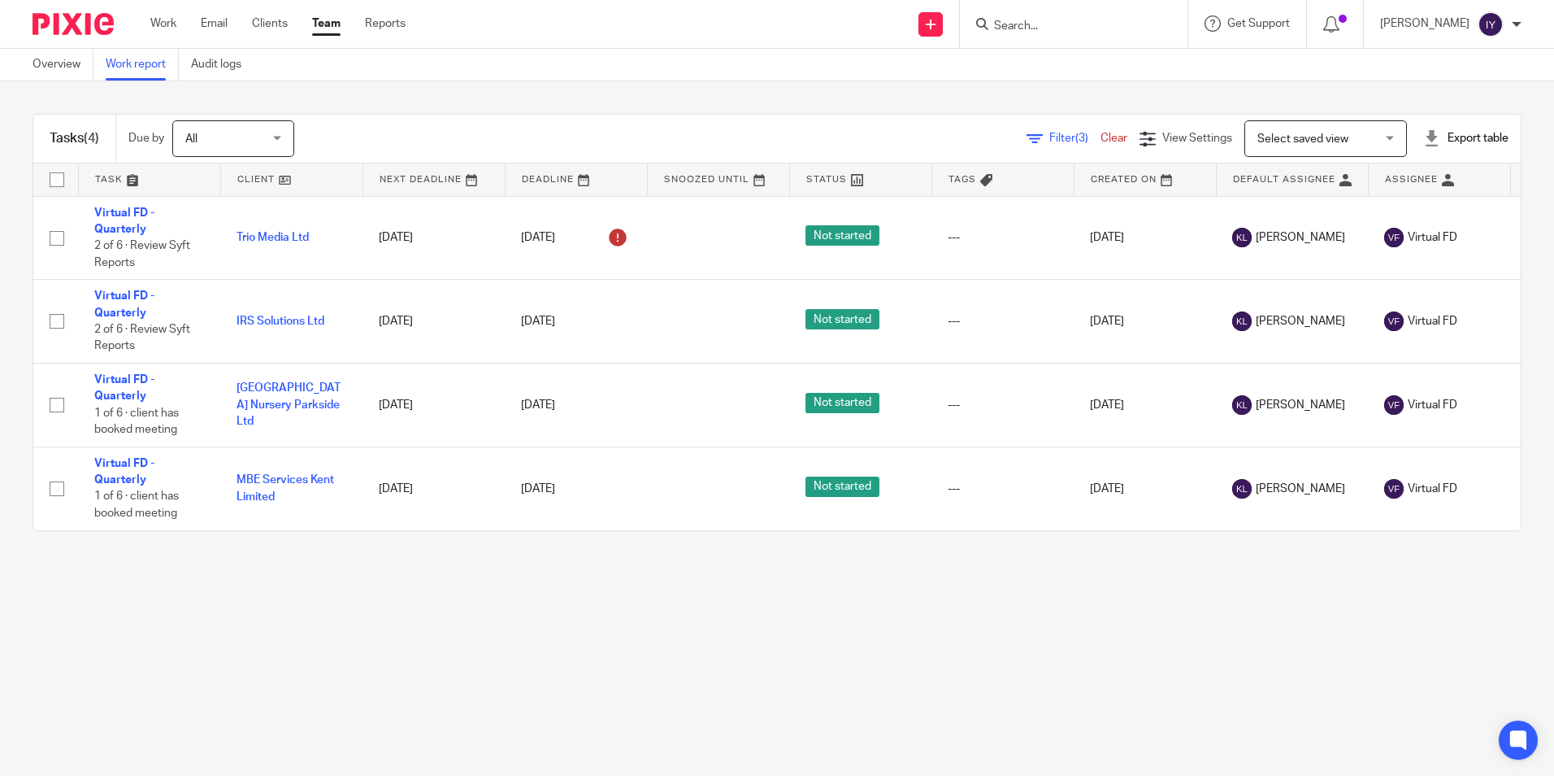
click at [1458, 141] on div "Export table" at bounding box center [1465, 138] width 85 height 16
click at [1412, 198] on link "Excel spreadsheet" at bounding box center [1426, 198] width 94 height 11
click at [161, 18] on link "Work" at bounding box center [163, 23] width 26 height 16
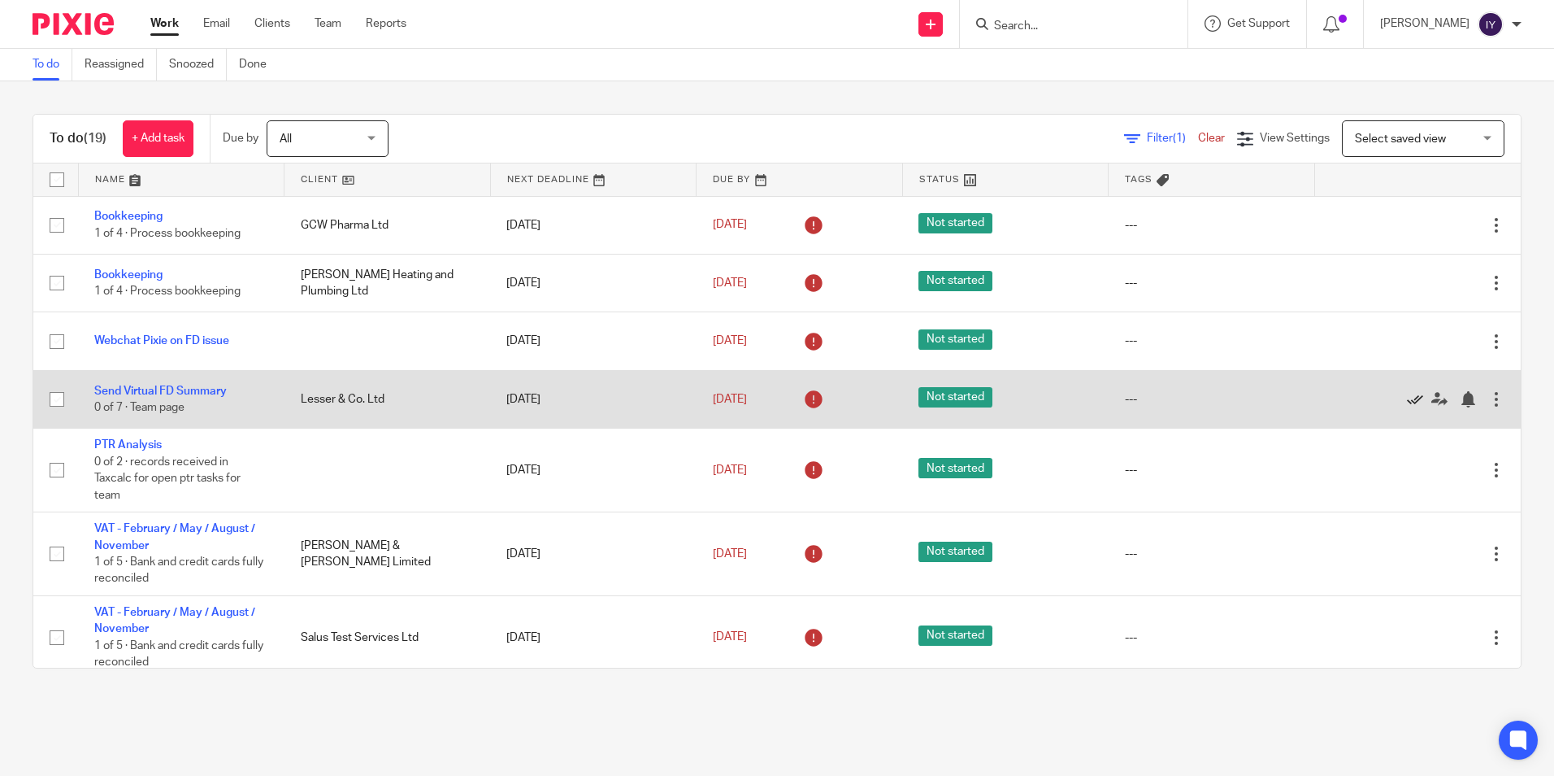
click at [1407, 399] on icon at bounding box center [1415, 399] width 16 height 16
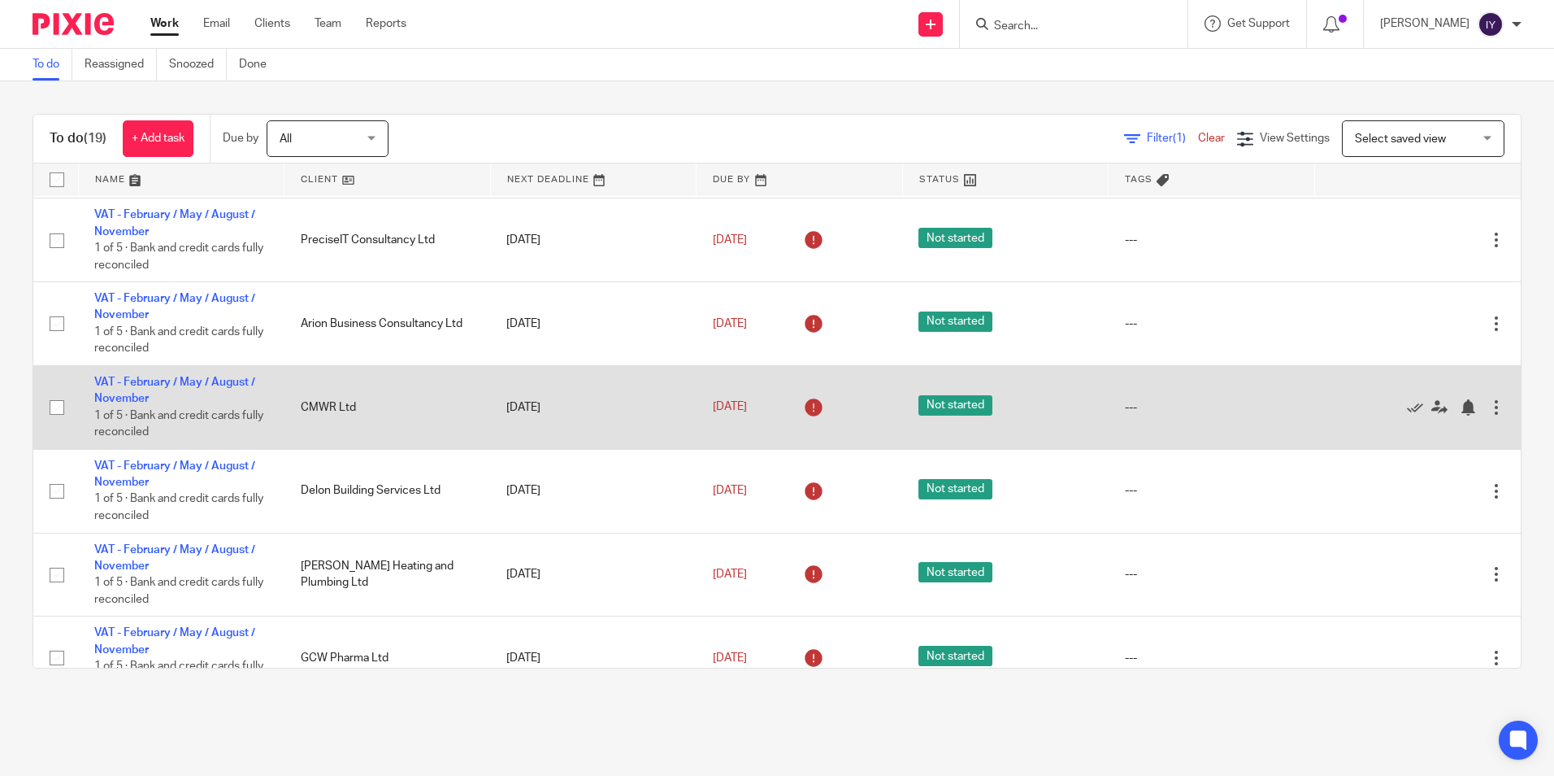
scroll to position [259, 0]
